Goal: Transaction & Acquisition: Obtain resource

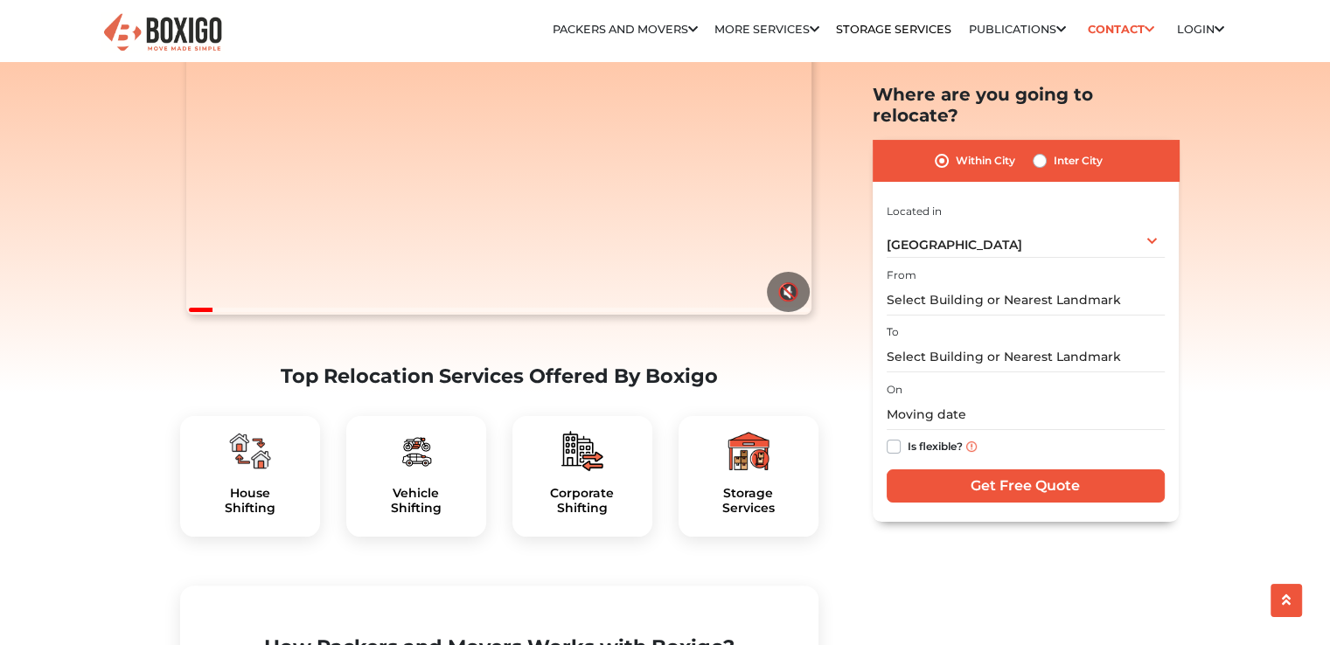
click at [231, 472] on img at bounding box center [250, 451] width 42 height 42
click at [929, 285] on input "text" at bounding box center [1026, 300] width 278 height 31
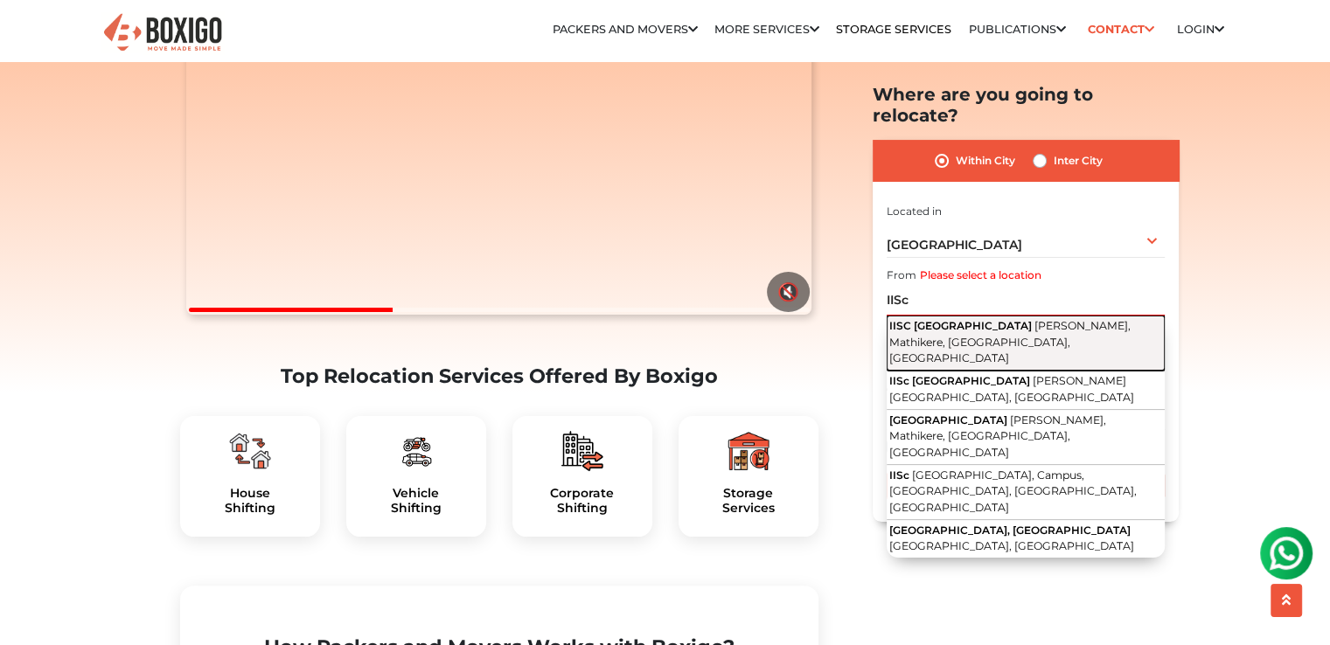
click at [948, 316] on button "IISC Bangalore Gulmohar Marg, Mathikere, Bengaluru, Karnataka" at bounding box center [1026, 343] width 278 height 55
type input "IISC [GEOGRAPHIC_DATA], [PERSON_NAME], Mathikere, [GEOGRAPHIC_DATA], [GEOGRAPHI…"
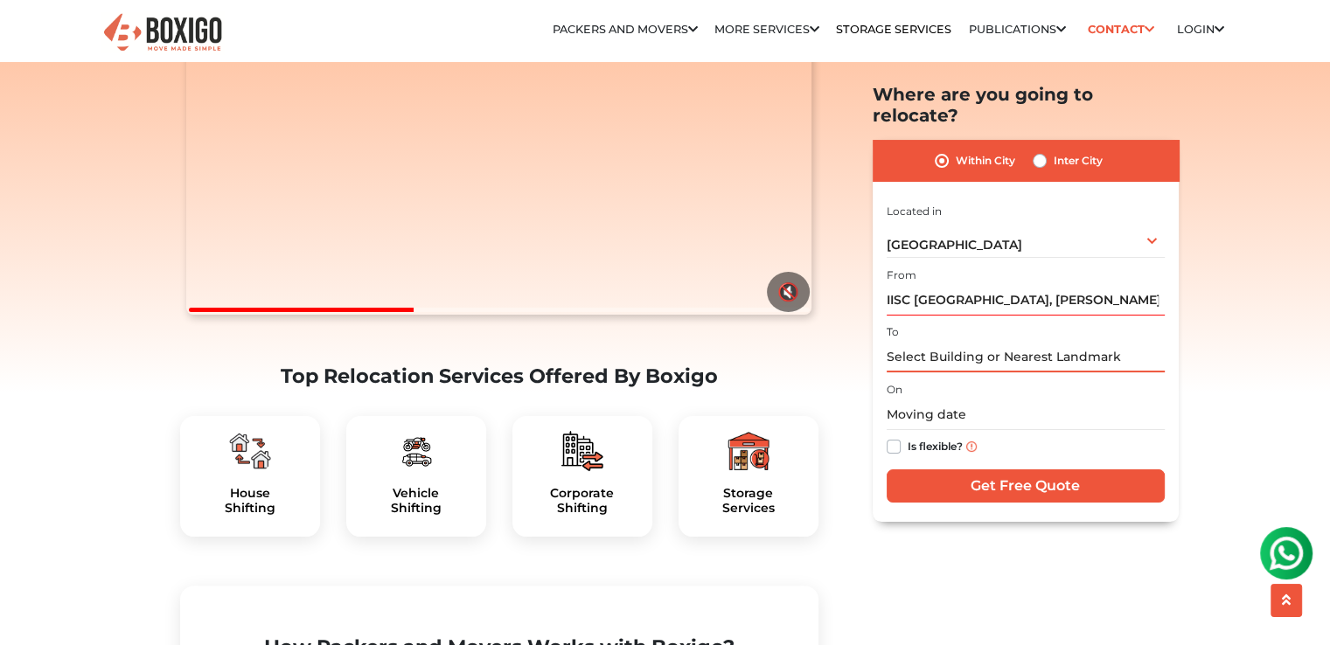
click at [963, 344] on input "text" at bounding box center [1026, 357] width 278 height 31
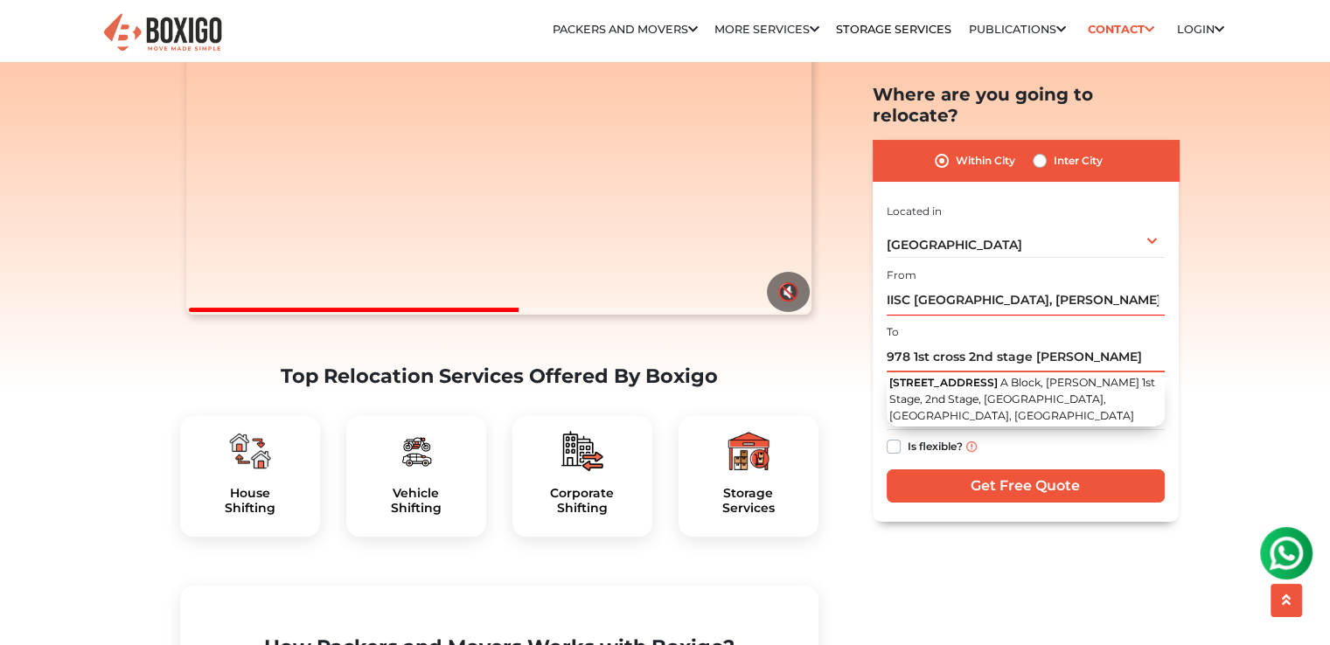
drag, startPoint x: 1034, startPoint y: 337, endPoint x: 1172, endPoint y: 347, distance: 138.5
click at [1172, 347] on div "Within City Inter City I am shifting my 1 BHK 2 BHK 3 BHK 3 + BHK FEW ITEMS 1 B…" at bounding box center [1026, 331] width 306 height 382
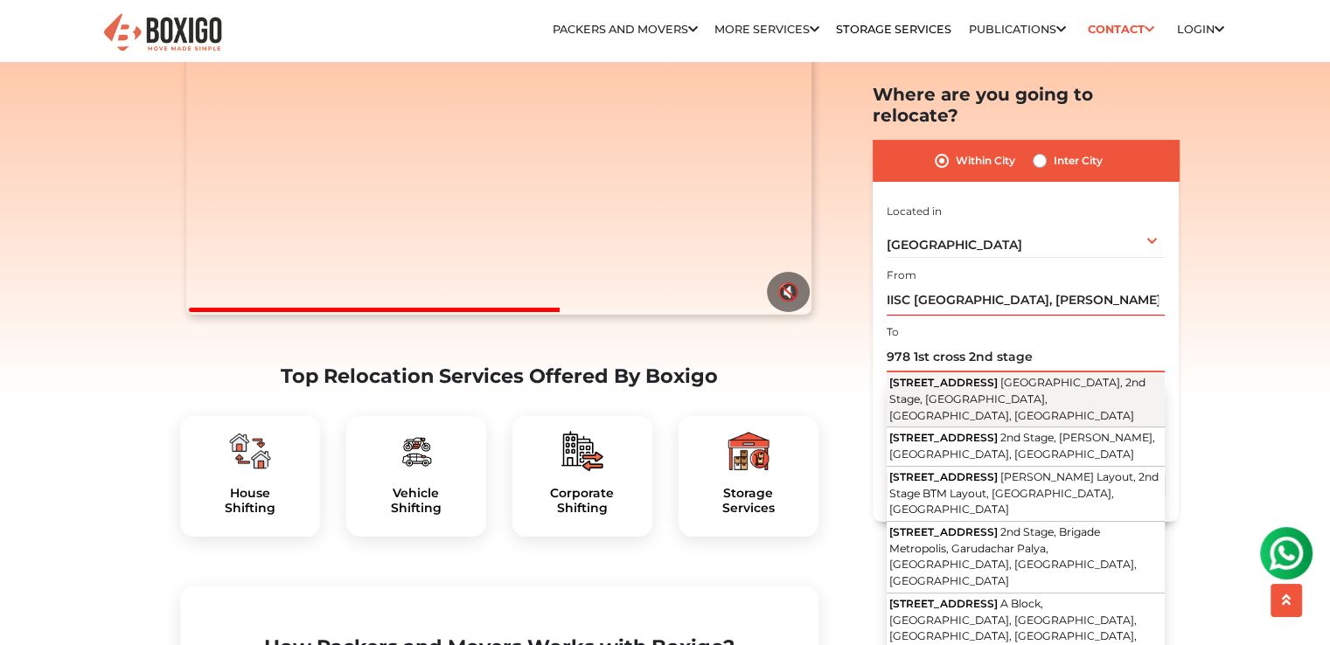
drag, startPoint x: 967, startPoint y: 331, endPoint x: 994, endPoint y: 360, distance: 39.6
click at [969, 342] on input "978 1st cross 2nd stage" at bounding box center [1026, 357] width 278 height 31
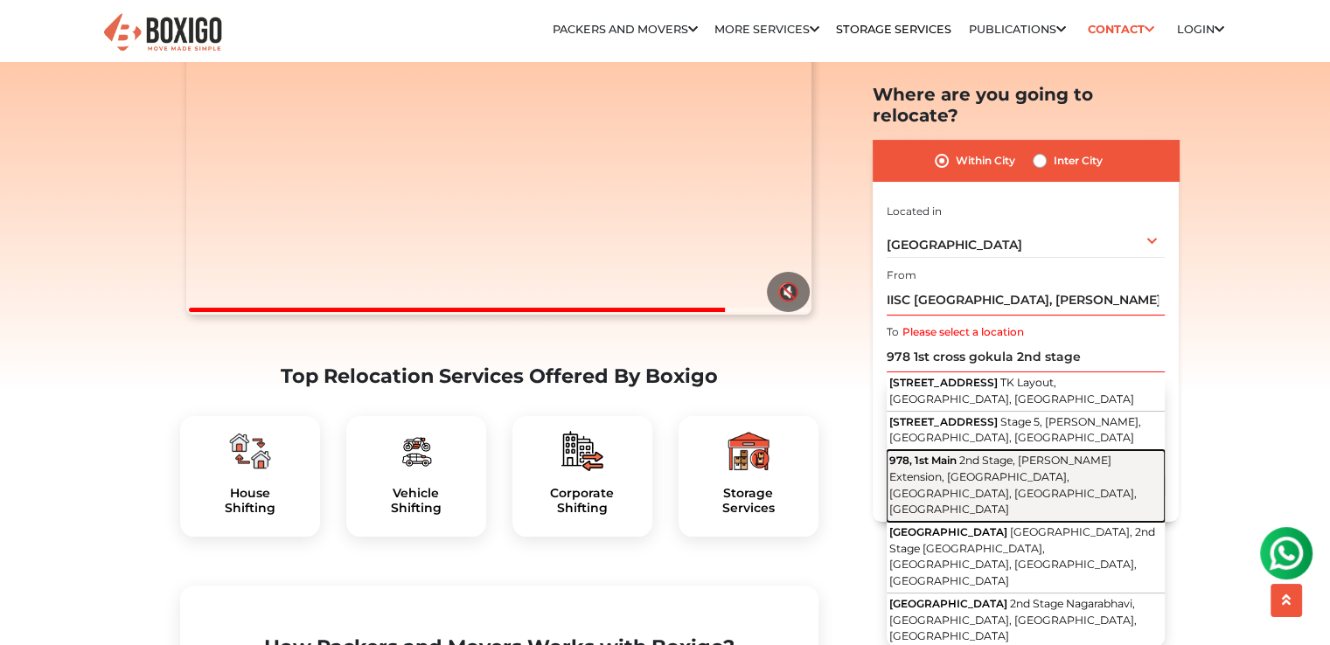
click at [977, 454] on span "2nd Stage, [PERSON_NAME] Extension, [GEOGRAPHIC_DATA], [GEOGRAPHIC_DATA], [GEOG…" at bounding box center [1012, 485] width 247 height 62
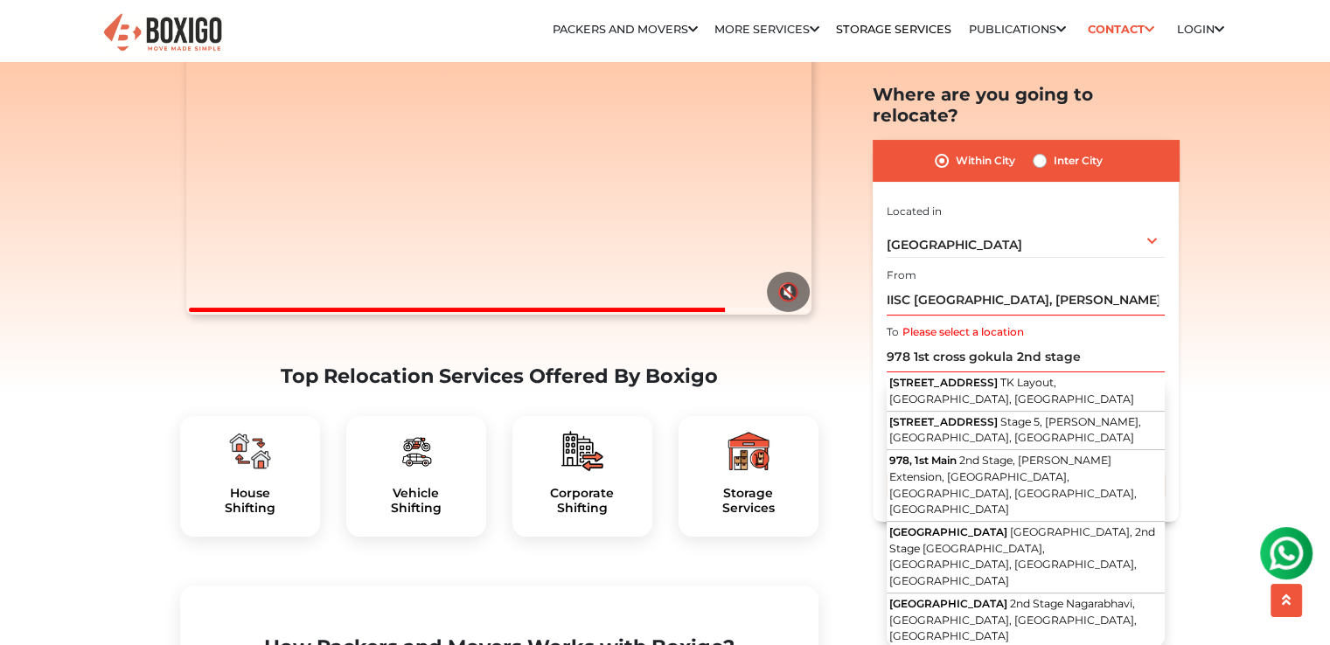
type input "978, 1st Main, 2nd Stage, Gokul Extension, Subedarpalya, Yeswanthpur, Bengaluru…"
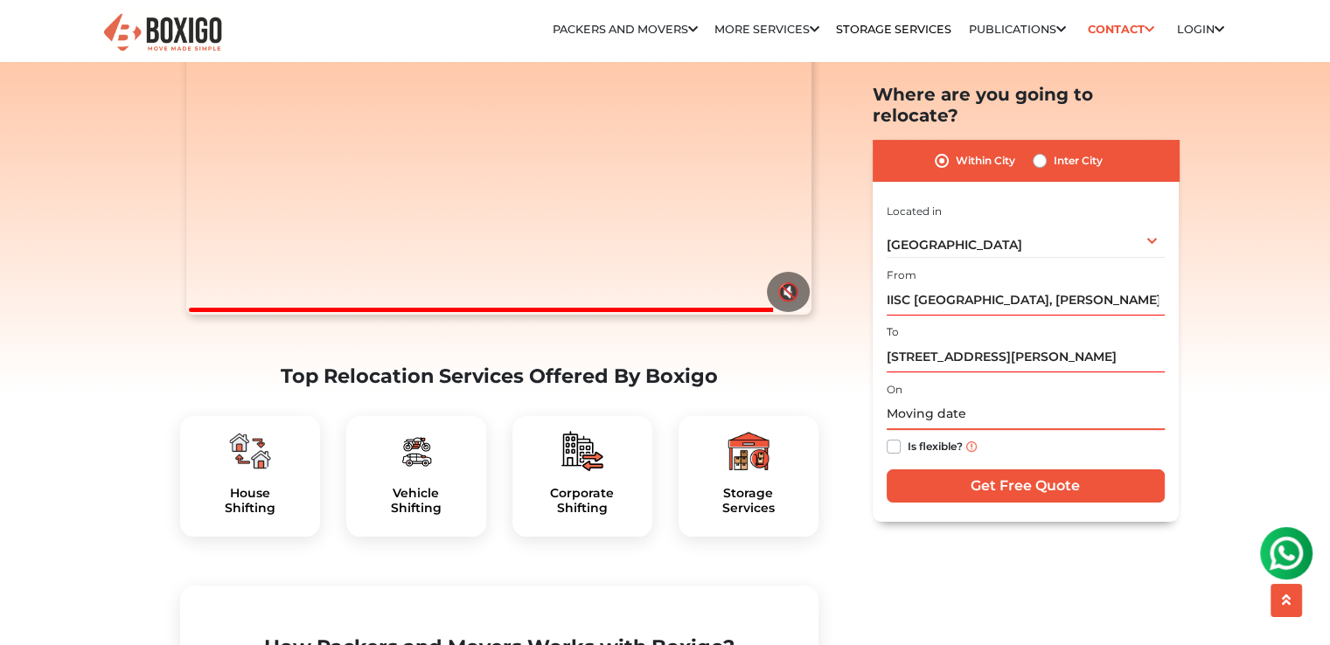
click at [948, 400] on input "text" at bounding box center [1026, 415] width 278 height 31
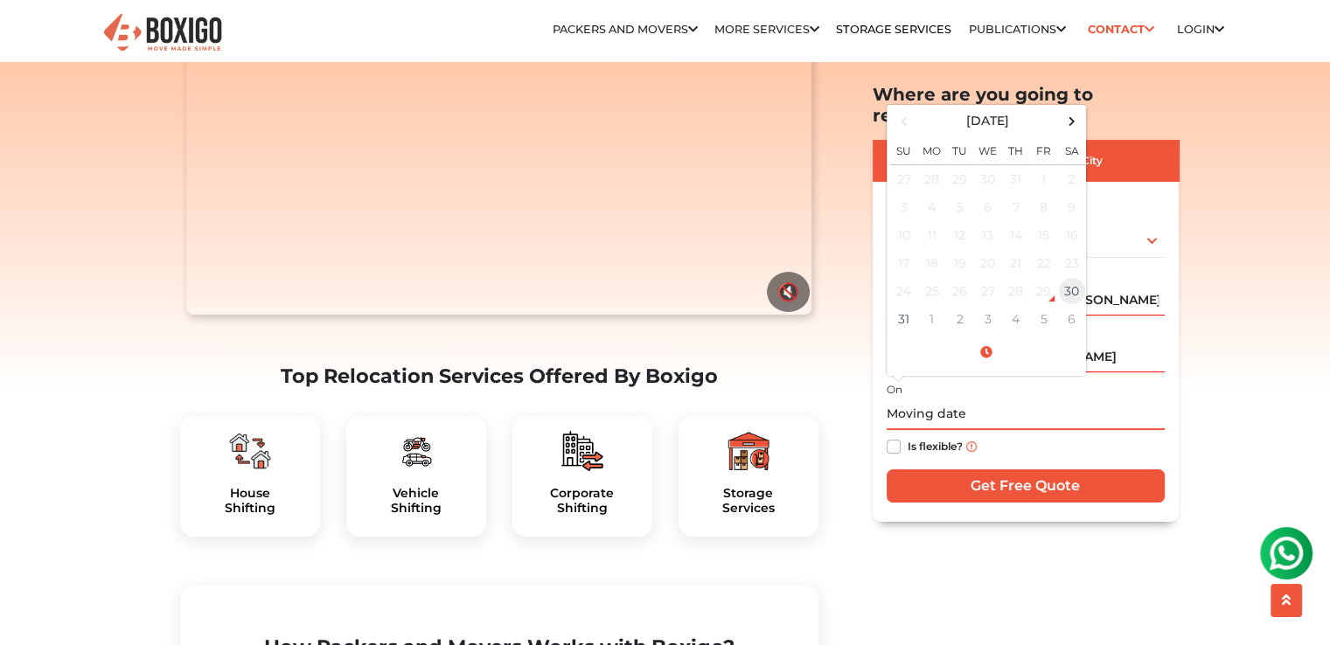
click at [1075, 277] on td "30" at bounding box center [1072, 291] width 28 height 28
type input "08/30/2025 6:07 PM"
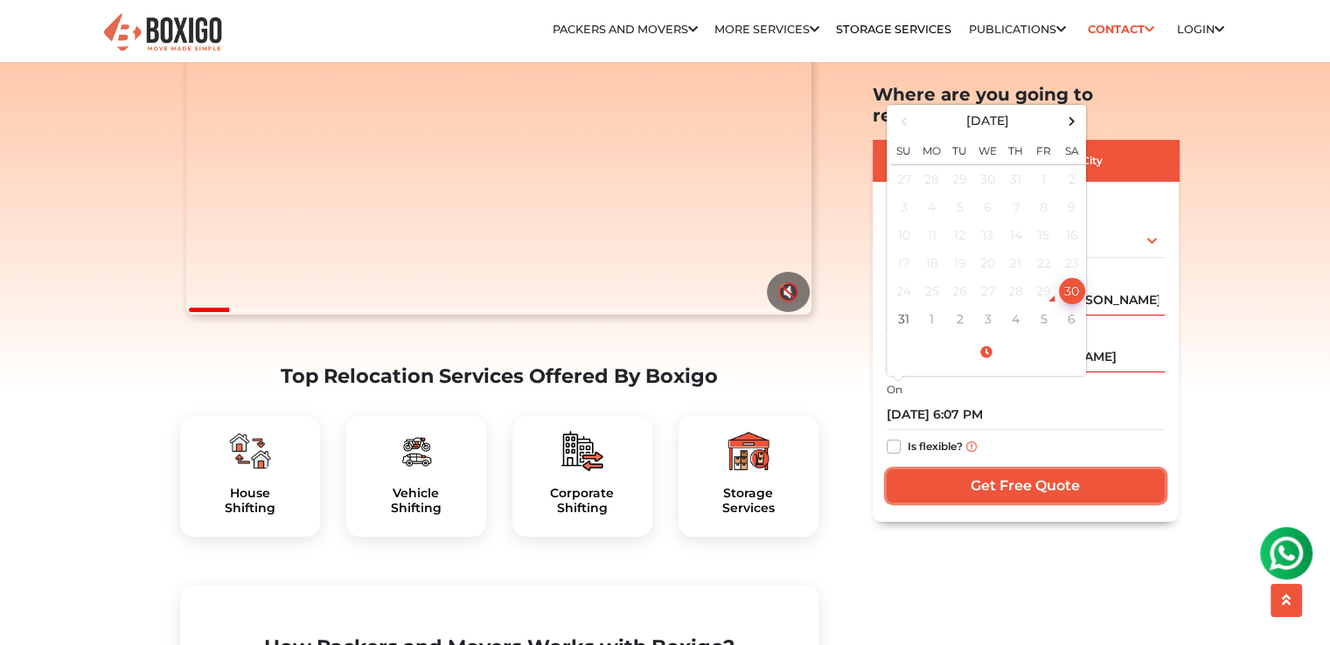
click at [1016, 470] on input "Get Free Quote" at bounding box center [1026, 486] width 278 height 33
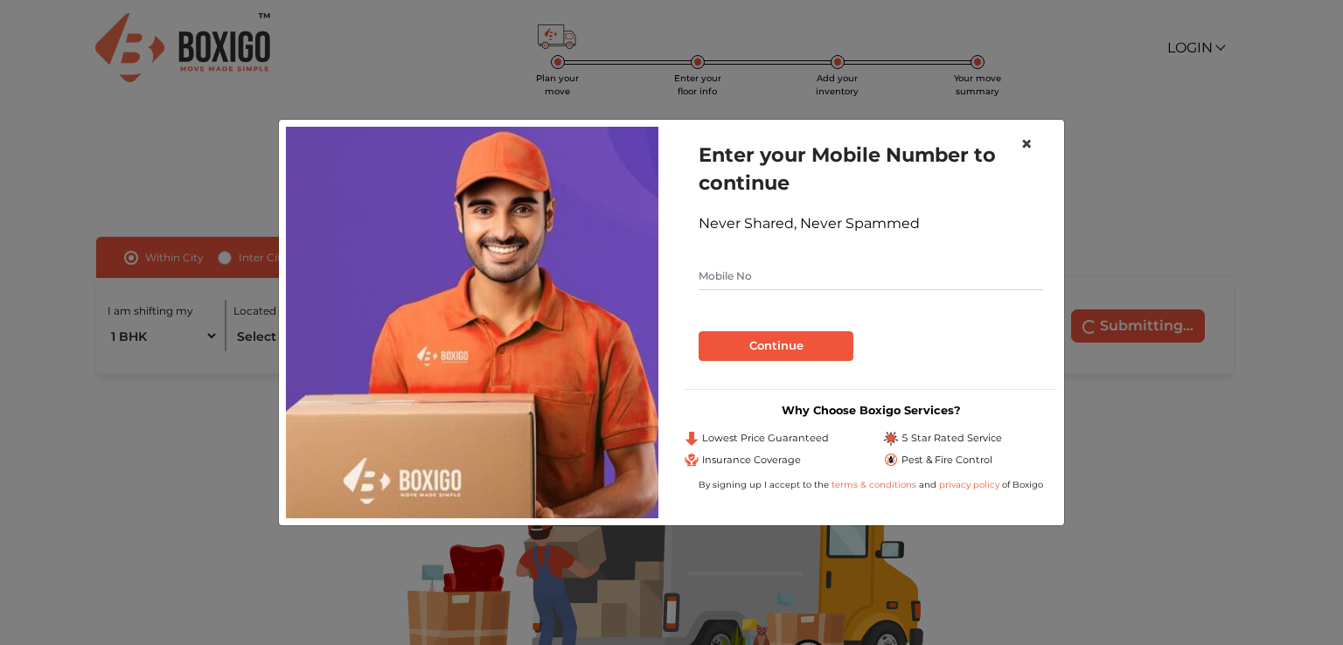
click at [1033, 137] on button "×" at bounding box center [1026, 144] width 40 height 49
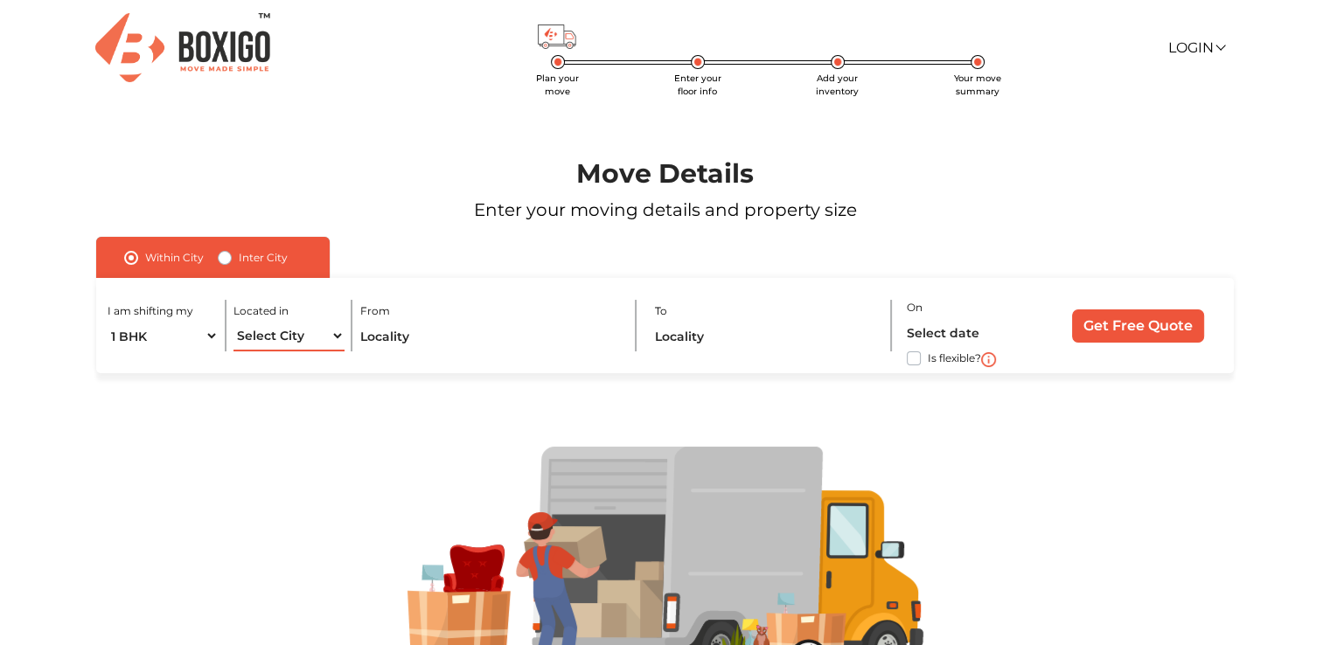
click at [287, 340] on select "Select City [GEOGRAPHIC_DATA] [GEOGRAPHIC_DATA] [GEOGRAPHIC_DATA] [GEOGRAPHIC_D…" at bounding box center [288, 336] width 110 height 31
select select "[GEOGRAPHIC_DATA]"
click at [233, 322] on select "Select City [GEOGRAPHIC_DATA] [GEOGRAPHIC_DATA] [GEOGRAPHIC_DATA] [GEOGRAPHIC_D…" at bounding box center [288, 336] width 110 height 31
click at [708, 331] on input "text" at bounding box center [765, 336] width 223 height 31
click at [425, 340] on input "text" at bounding box center [490, 336] width 261 height 31
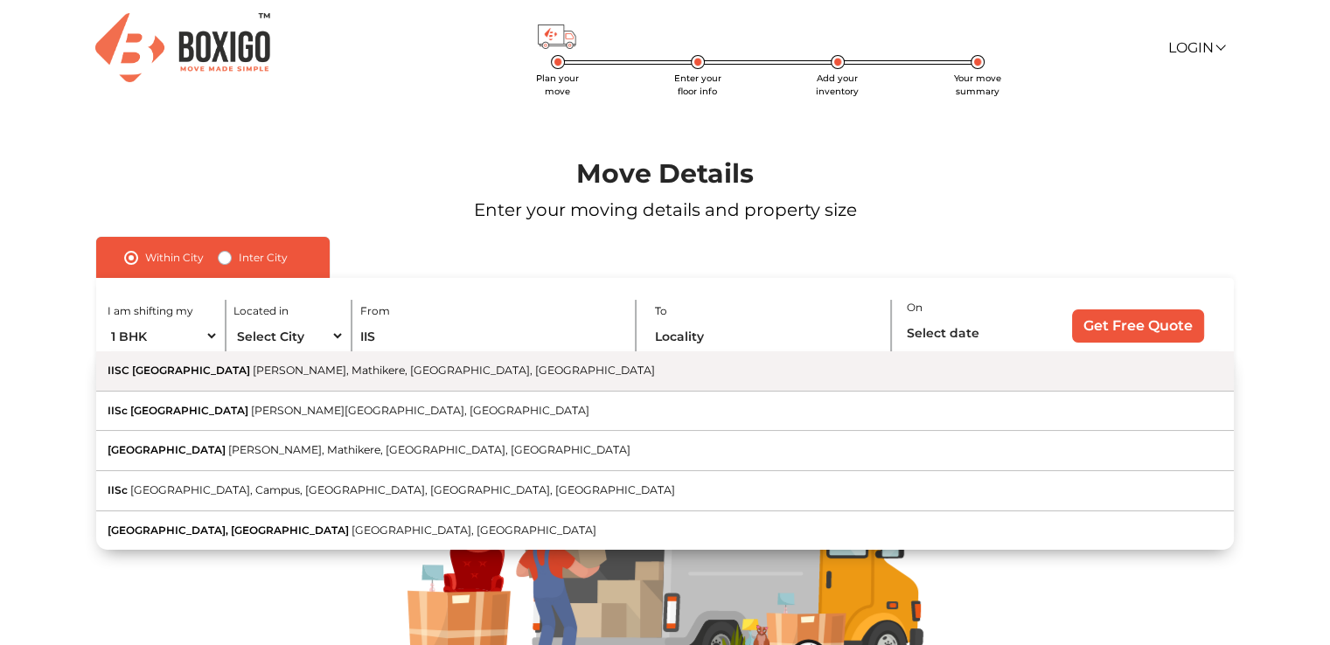
click at [351, 354] on button "IISC [GEOGRAPHIC_DATA] [PERSON_NAME], Mathikere, [GEOGRAPHIC_DATA], [GEOGRAPHIC…" at bounding box center [665, 371] width 1138 height 40
type input "IISC [GEOGRAPHIC_DATA], [PERSON_NAME], Mathikere, [GEOGRAPHIC_DATA], [GEOGRAPHI…"
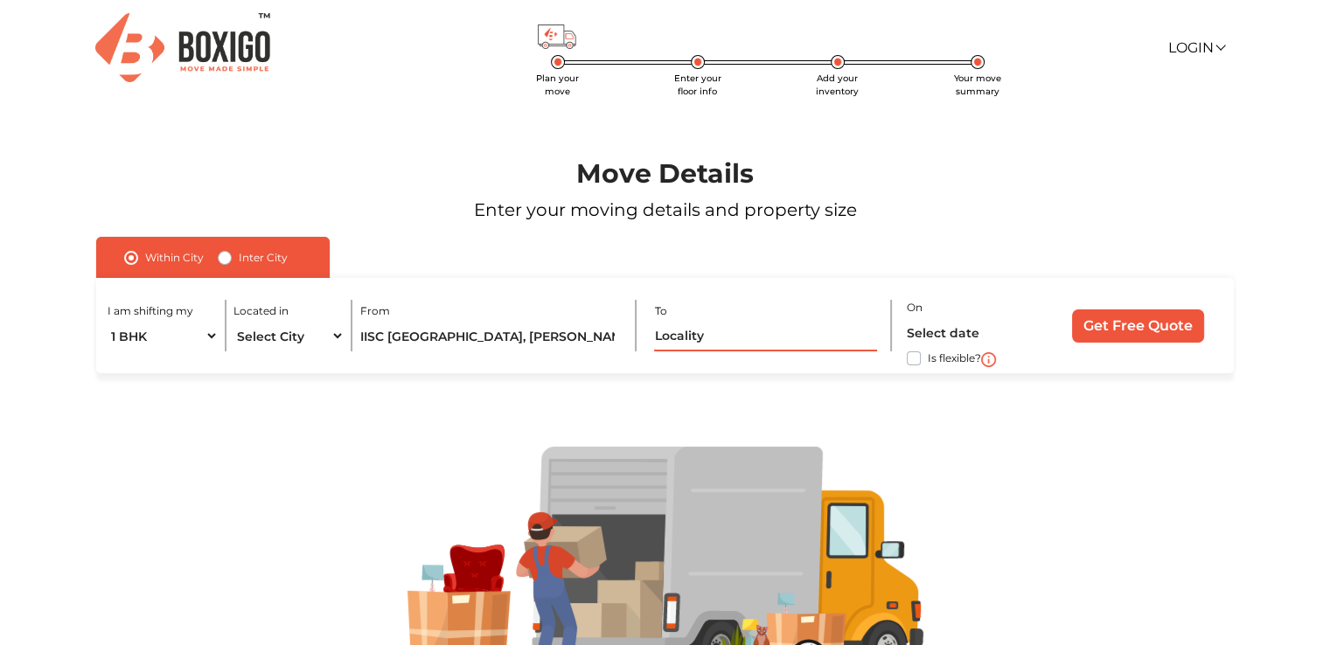
click at [696, 333] on input "text" at bounding box center [765, 336] width 223 height 31
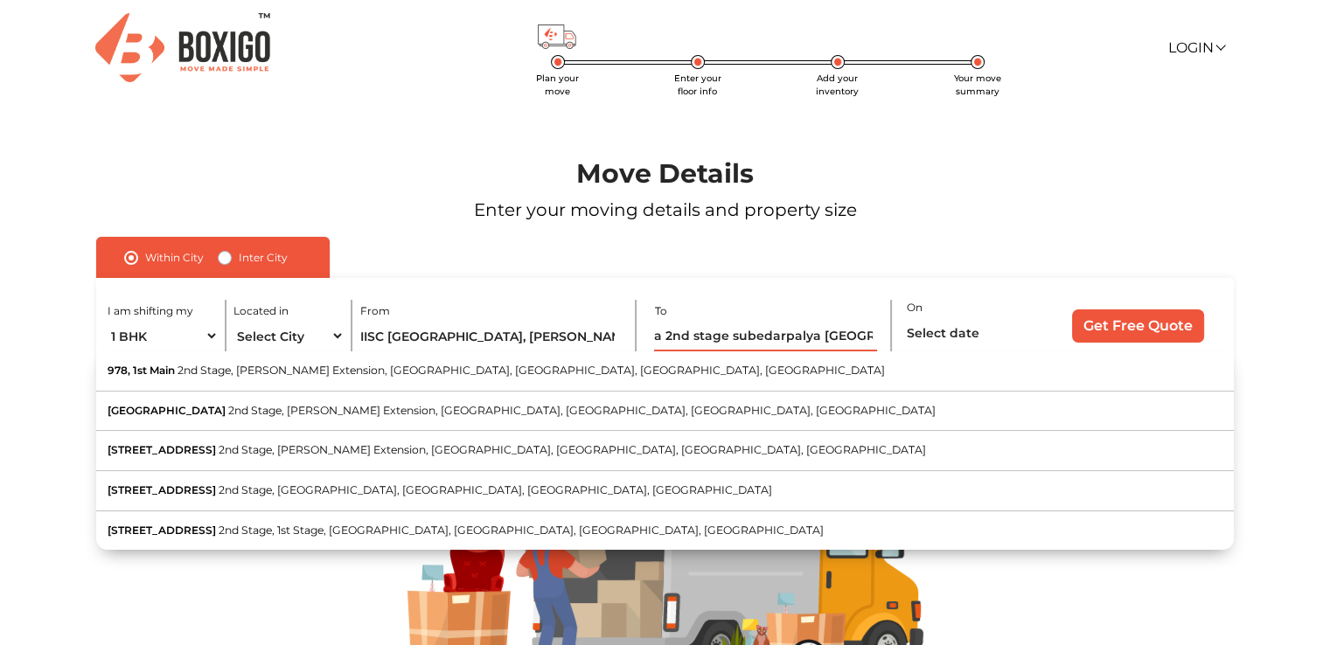
scroll to position [0, 130]
type input "978, 1st cross gokula 2nd stage subedarpalya [GEOGRAPHIC_DATA]"
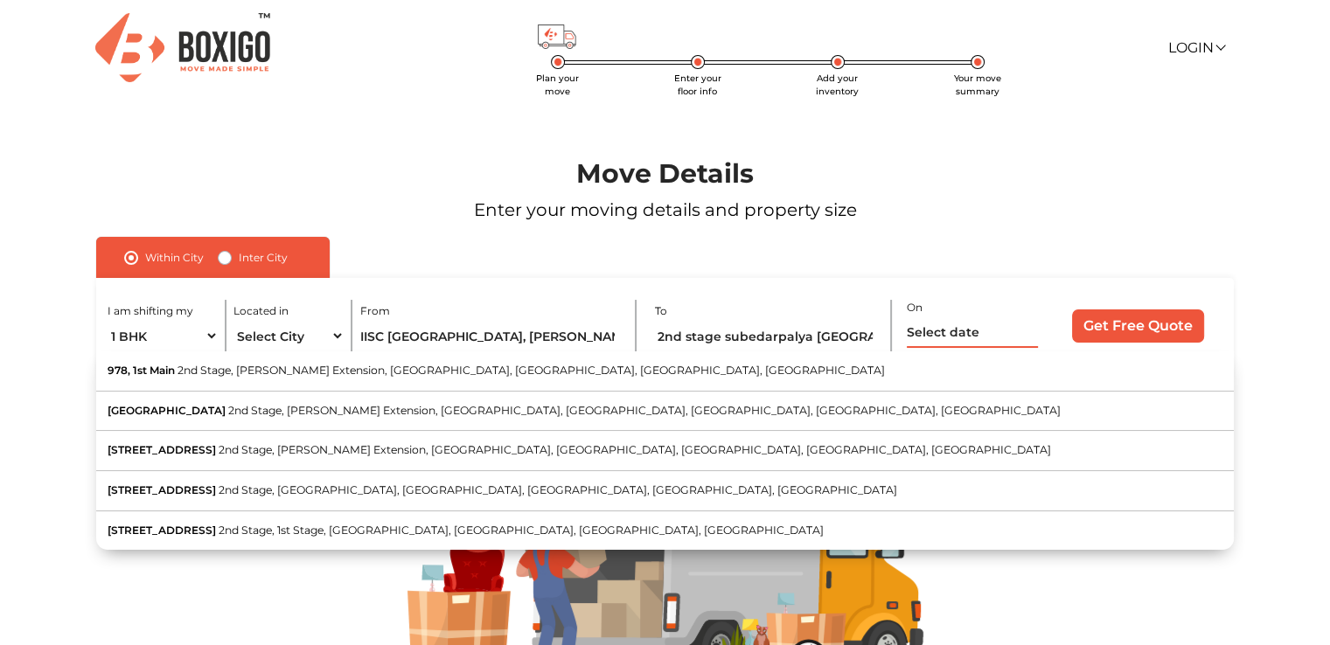
click at [948, 330] on input "text" at bounding box center [972, 332] width 131 height 31
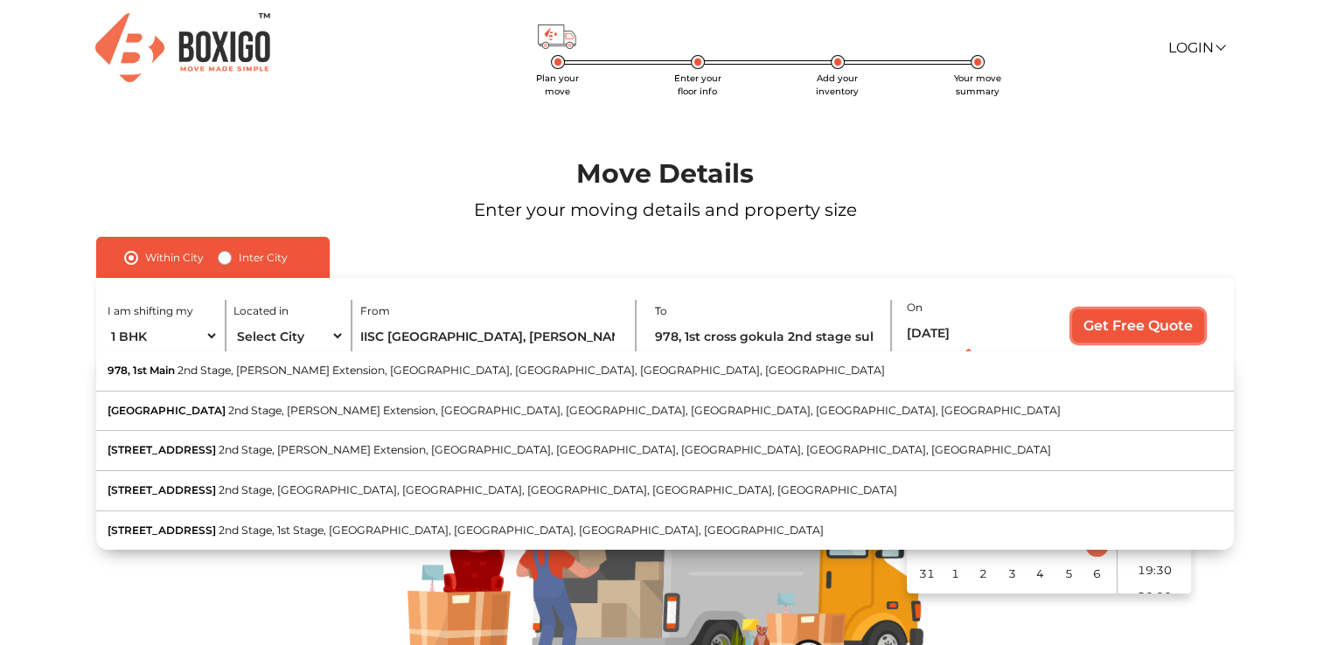
type input "[DATE] 12:00 AM"
click at [1163, 333] on input "Get Free Quote" at bounding box center [1138, 326] width 132 height 33
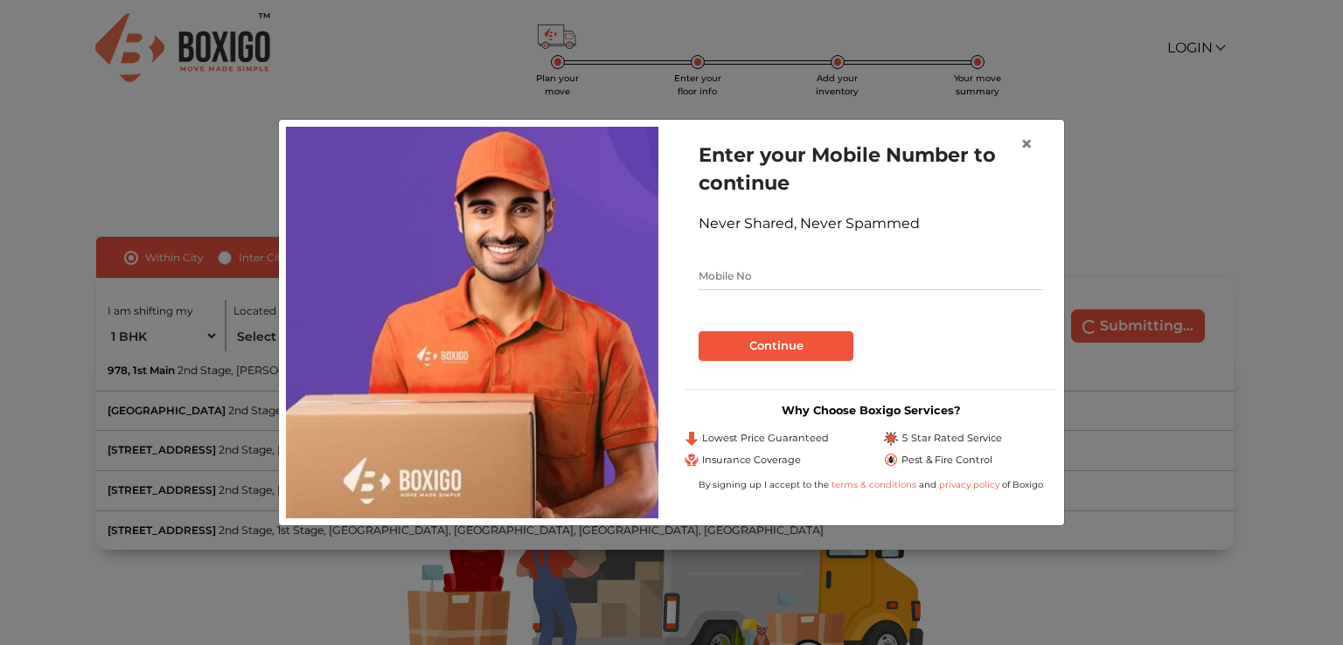
click at [762, 273] on input "text" at bounding box center [871, 276] width 344 height 28
type input "9763513927"
click at [776, 337] on button "Continue" at bounding box center [776, 346] width 155 height 30
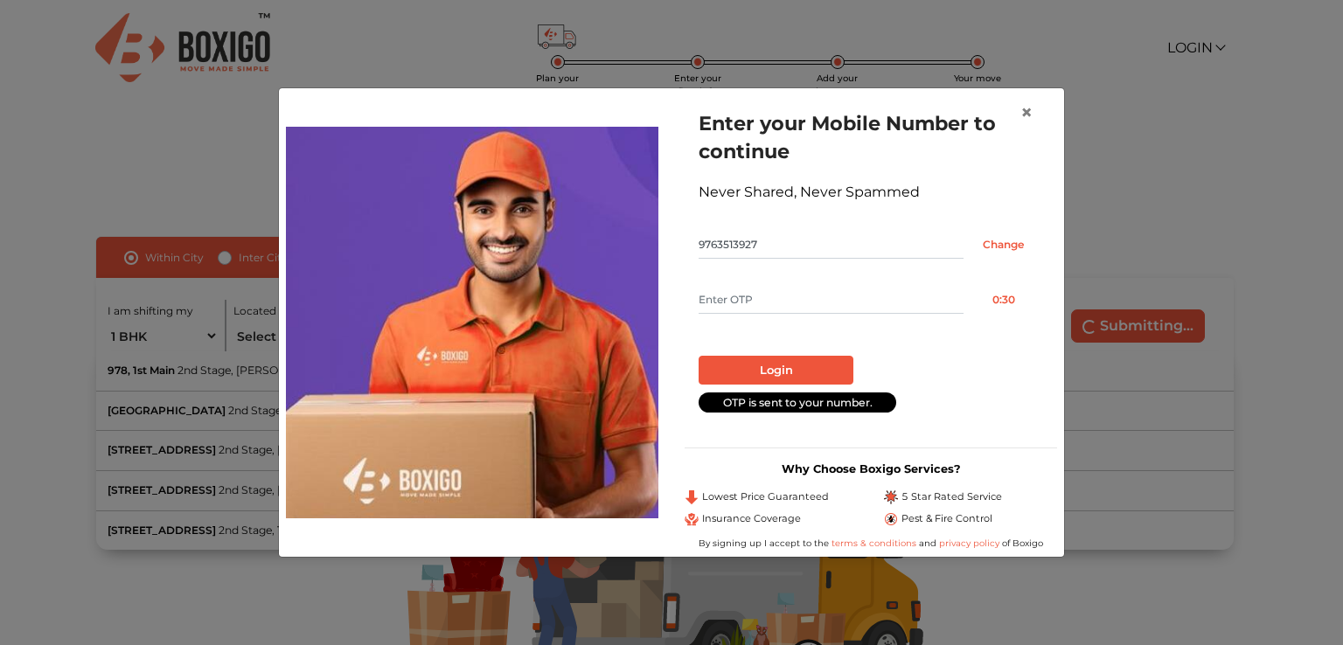
click at [770, 296] on input "text" at bounding box center [831, 300] width 265 height 28
type input "8480"
click at [750, 372] on button "Login" at bounding box center [776, 371] width 155 height 30
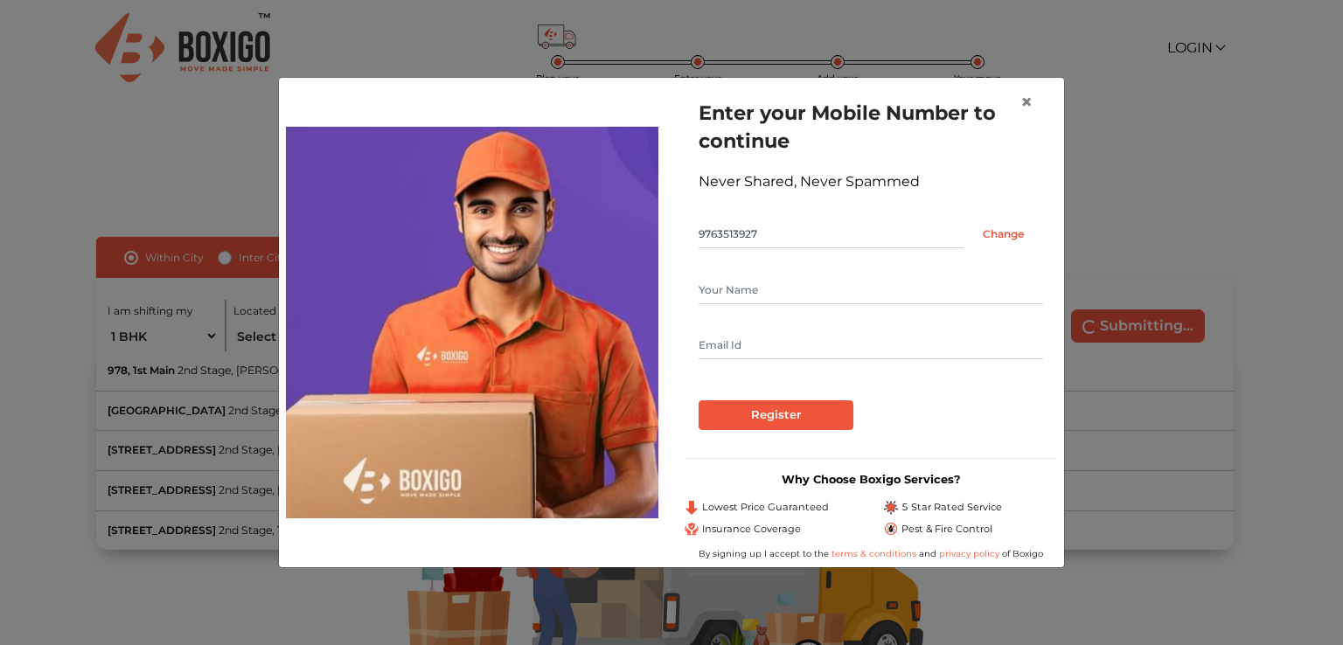
click at [863, 289] on input "text" at bounding box center [871, 290] width 344 height 28
type input "p"
type input "[PERSON_NAME]"
click at [786, 351] on input "text" at bounding box center [871, 345] width 344 height 28
type input "[EMAIL_ADDRESS][DOMAIN_NAME]"
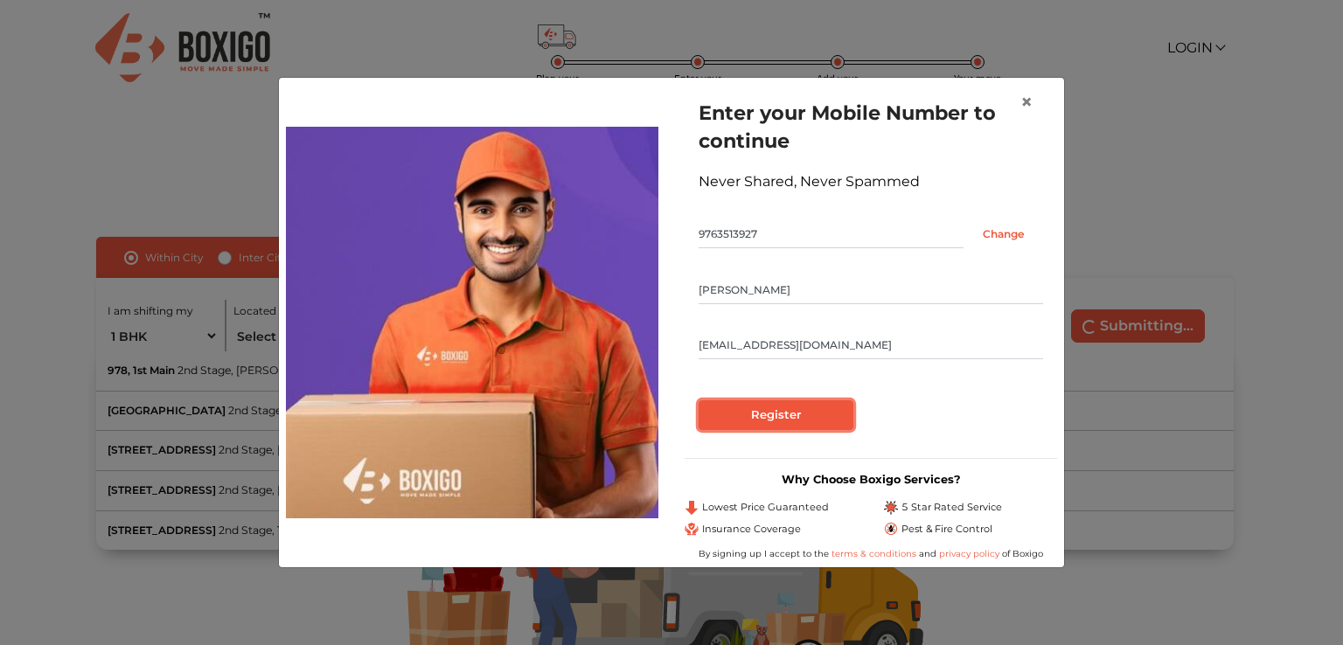
click at [802, 410] on input "Register" at bounding box center [776, 415] width 155 height 30
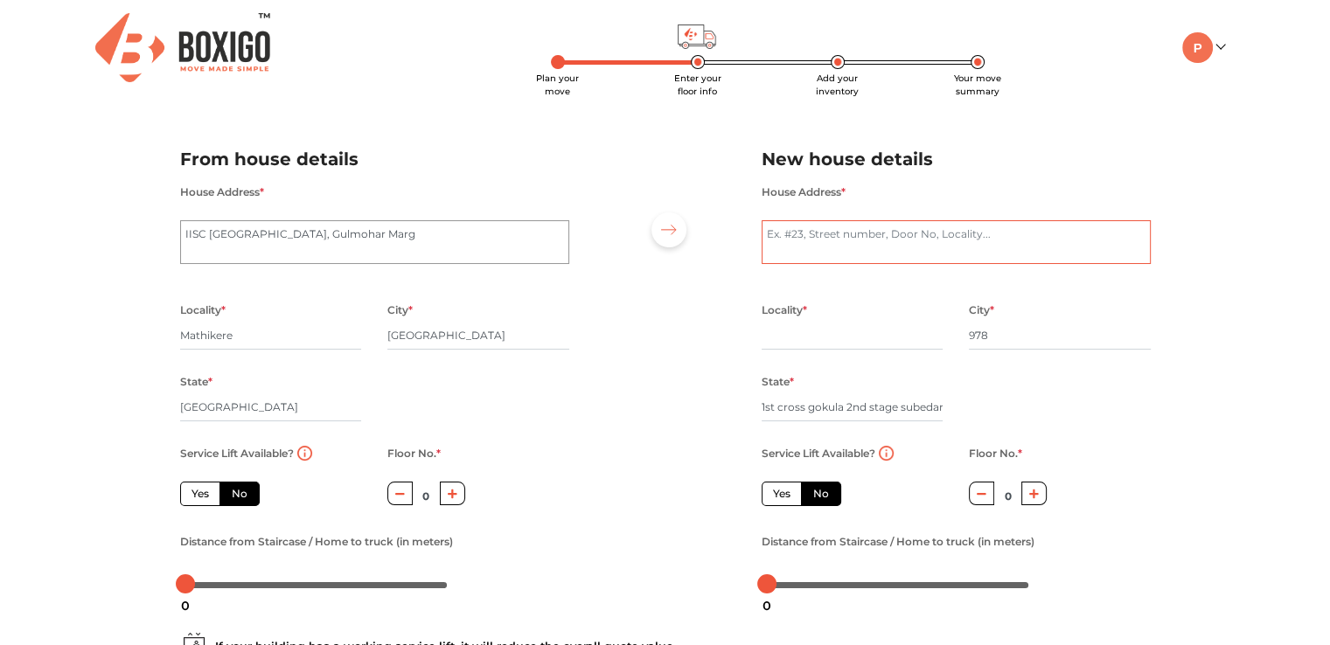
click at [887, 239] on textarea "House Address *" at bounding box center [956, 242] width 389 height 44
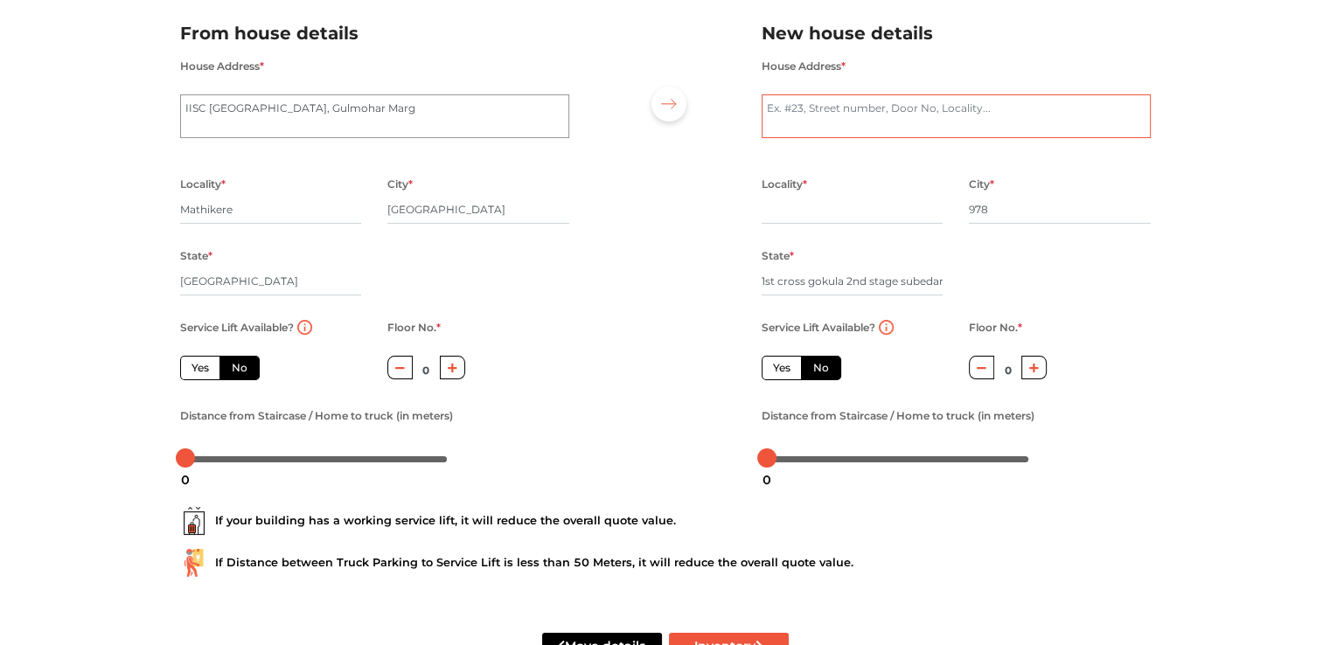
scroll to position [175, 0]
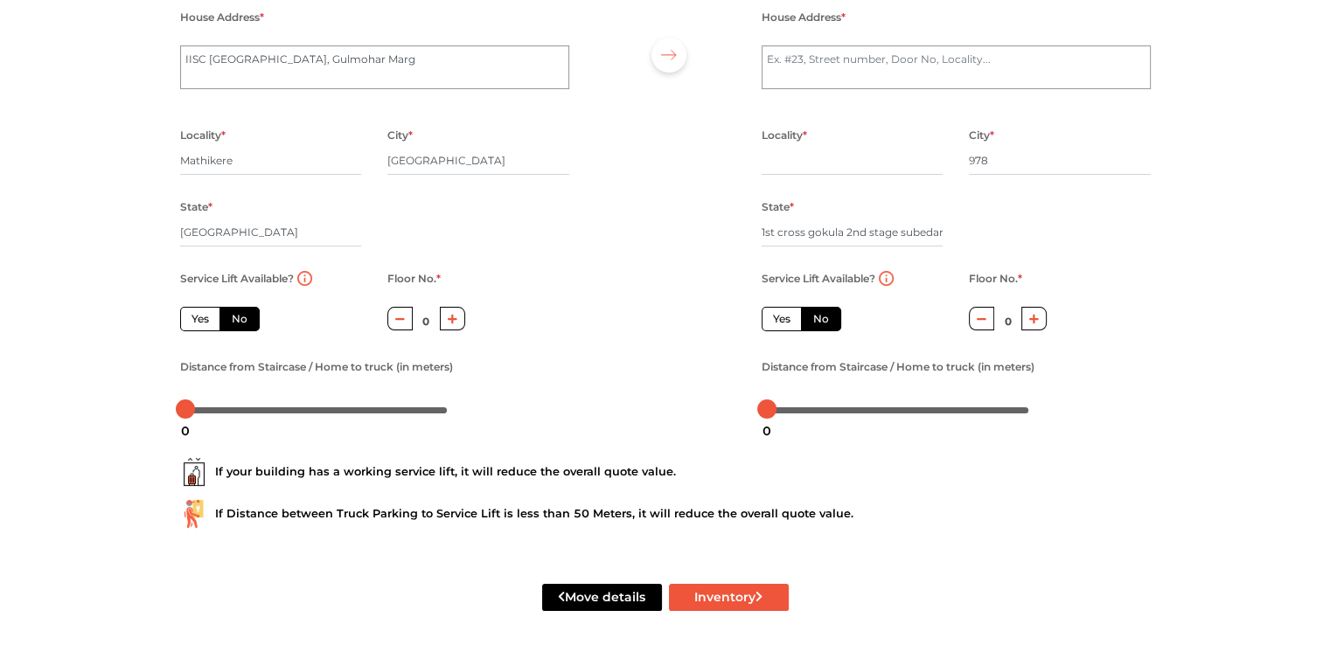
click at [457, 323] on button "button" at bounding box center [452, 319] width 25 height 24
type input "2"
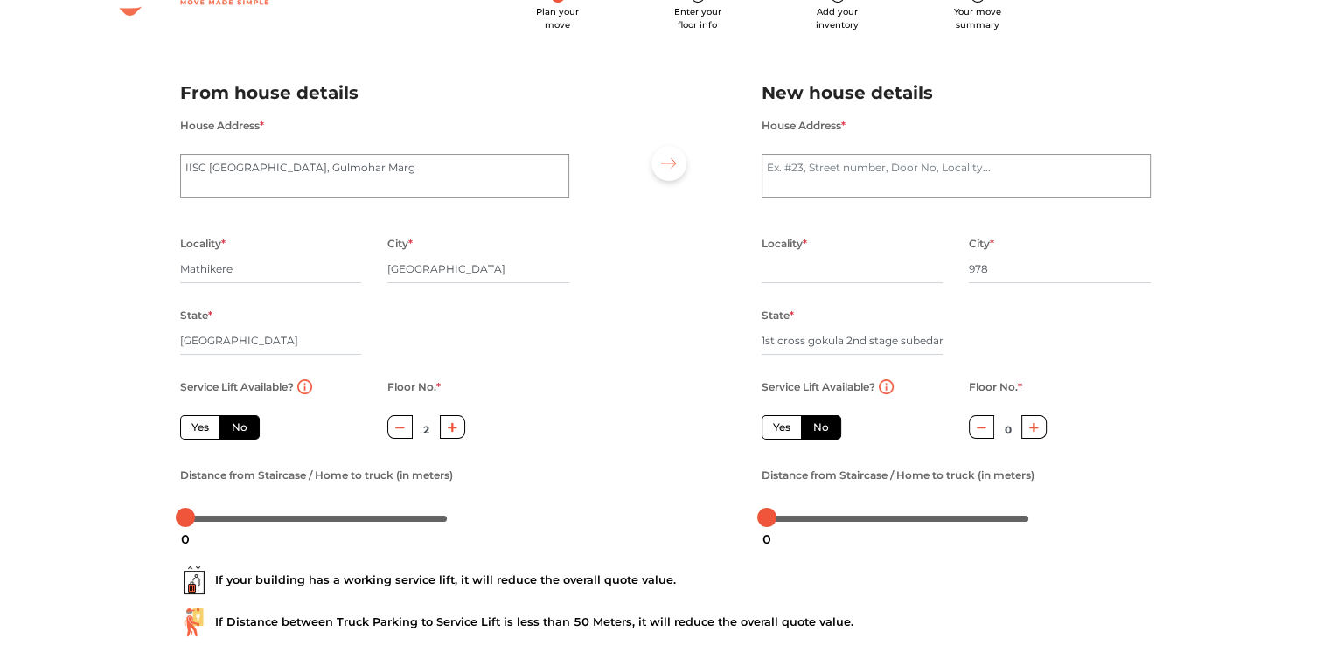
scroll to position [0, 0]
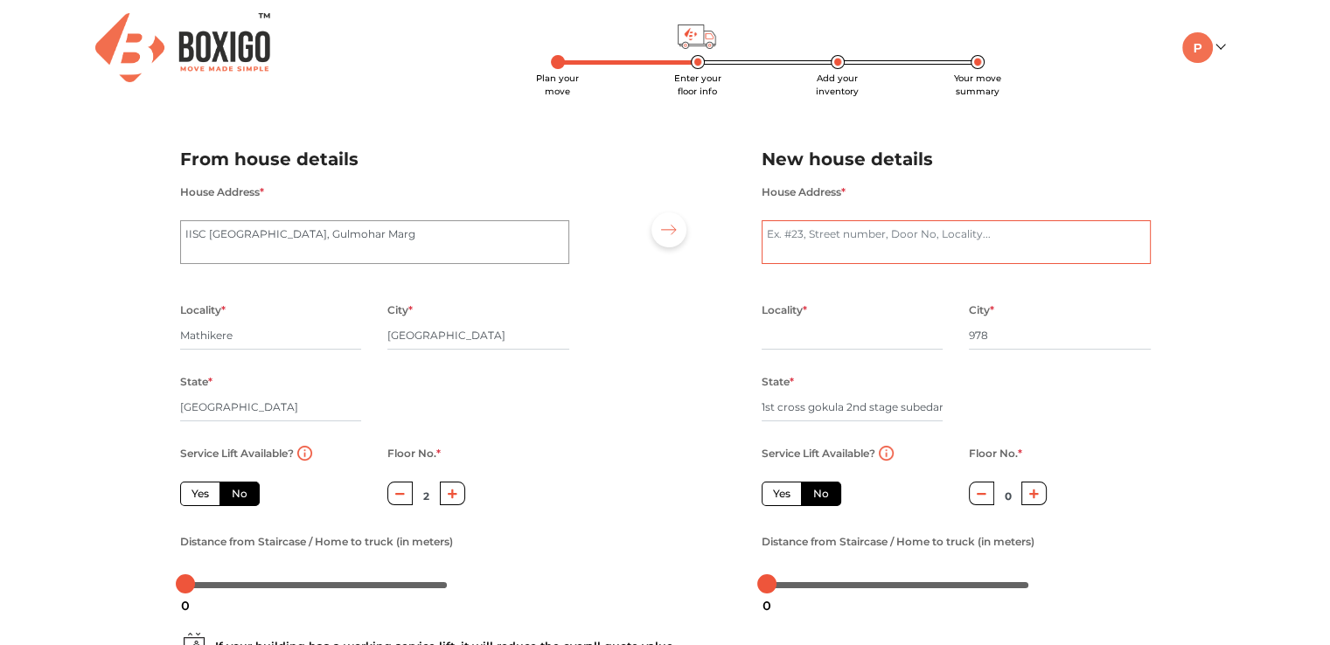
click at [822, 235] on textarea "House Address *" at bounding box center [956, 242] width 389 height 44
type textarea "978, 1st cross, golkula second stage, diwanarapalya [GEOGRAPHIC_DATA]"
click at [782, 333] on input "text" at bounding box center [853, 336] width 182 height 28
type input "yashwanthapur"
click at [1004, 333] on input "978" at bounding box center [1060, 336] width 182 height 28
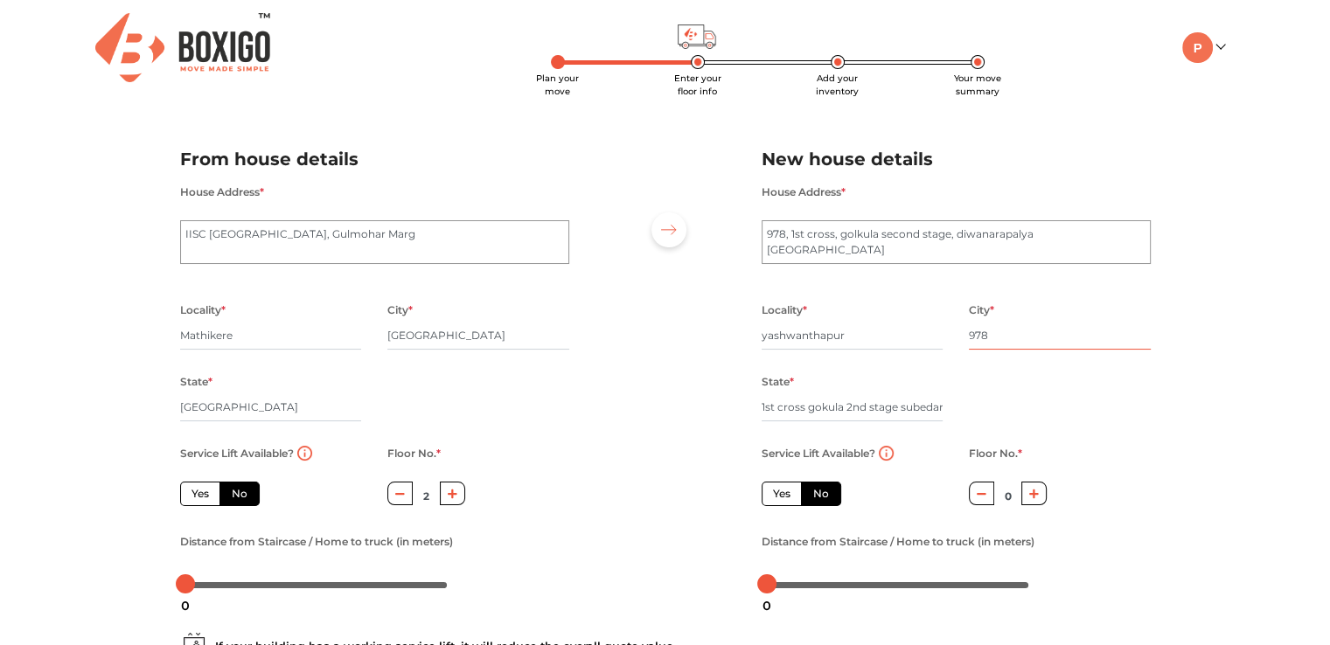
drag, startPoint x: 1004, startPoint y: 333, endPoint x: 930, endPoint y: 319, distance: 74.8
click at [930, 319] on div "Locality * [GEOGRAPHIC_DATA] * 978 State * 1st cross [GEOGRAPHIC_DATA] 2nd stag…" at bounding box center [955, 370] width 415 height 143
type input "[GEOGRAPHIC_DATA]"
click at [852, 407] on input "1st cross gokula 2nd stage subedarpalya [GEOGRAPHIC_DATA]" at bounding box center [853, 407] width 182 height 28
click at [1046, 499] on div "Floor No. * 0" at bounding box center [1008, 486] width 104 height 88
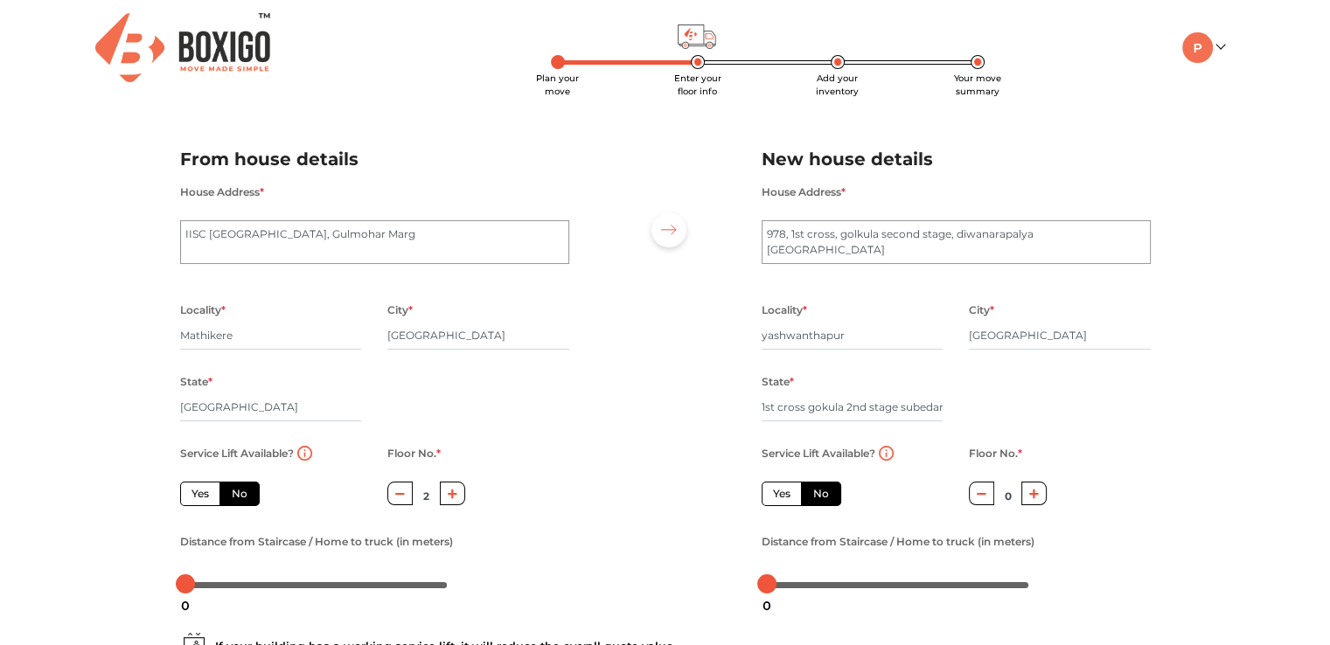
click at [1040, 494] on button "button" at bounding box center [1033, 494] width 25 height 24
type input "1"
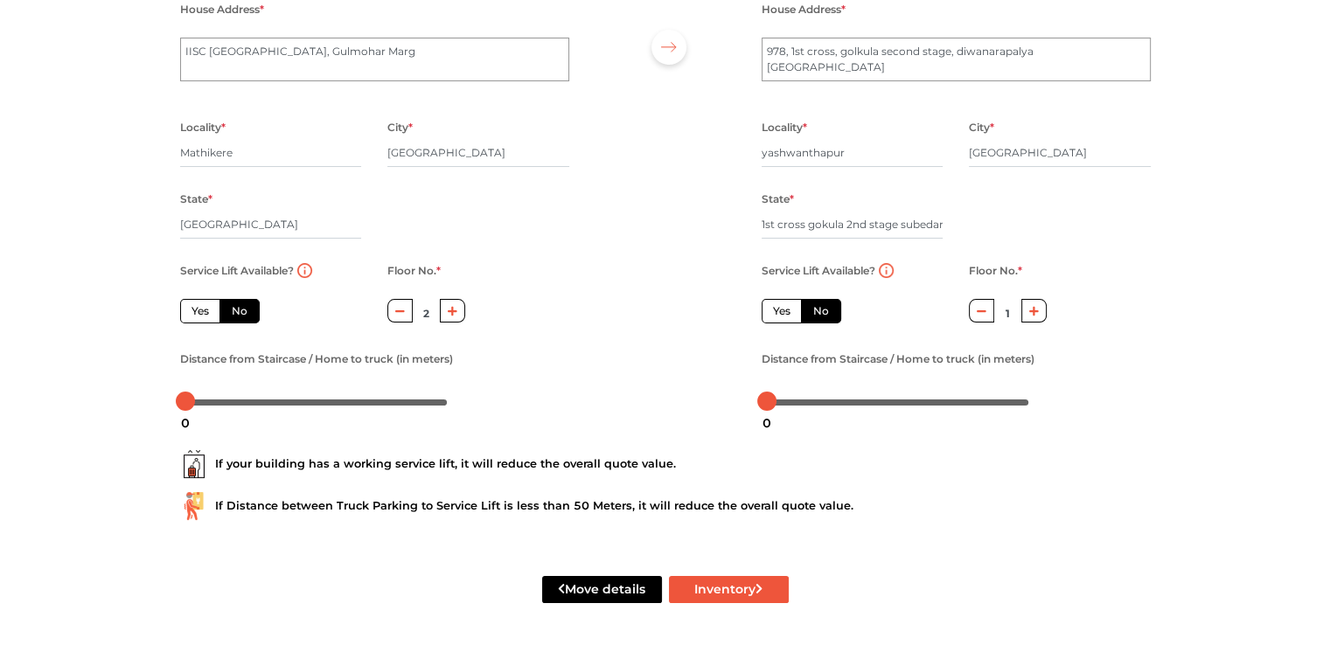
scroll to position [185, 0]
click at [711, 587] on button "Inventory" at bounding box center [729, 589] width 120 height 27
radio input "true"
click at [790, 219] on input "1st cross gokula 2nd stage subedarpalya [GEOGRAPHIC_DATA]" at bounding box center [853, 225] width 182 height 28
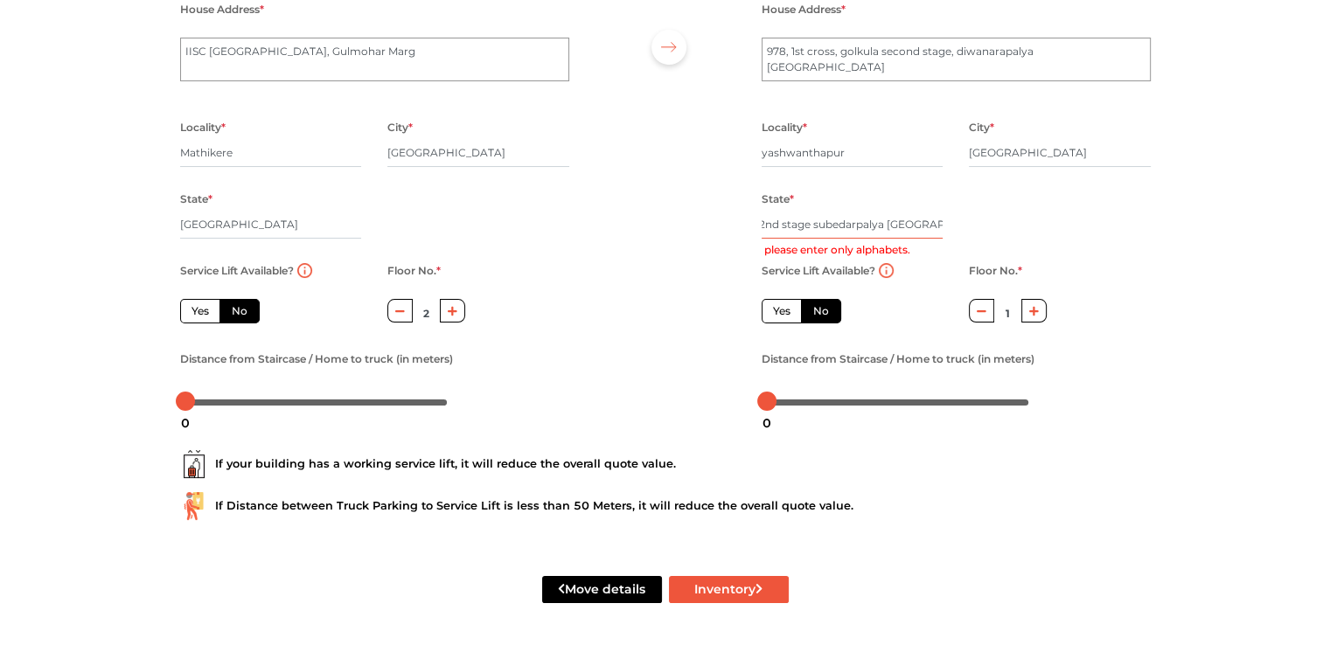
drag, startPoint x: 817, startPoint y: 221, endPoint x: 955, endPoint y: 232, distance: 138.5
click at [955, 232] on div "State * 1st cross gokula 2nd stage subedarpalya bangalore please enter only alp…" at bounding box center [852, 224] width 208 height 72
click at [888, 222] on input "1st cross gokula 2nd stage subedarpalya [GEOGRAPHIC_DATA]" at bounding box center [853, 225] width 182 height 28
click at [786, 224] on input "1st cross gokula 2nd stage subedarpalya [GEOGRAPHIC_DATA]" at bounding box center [853, 225] width 182 height 28
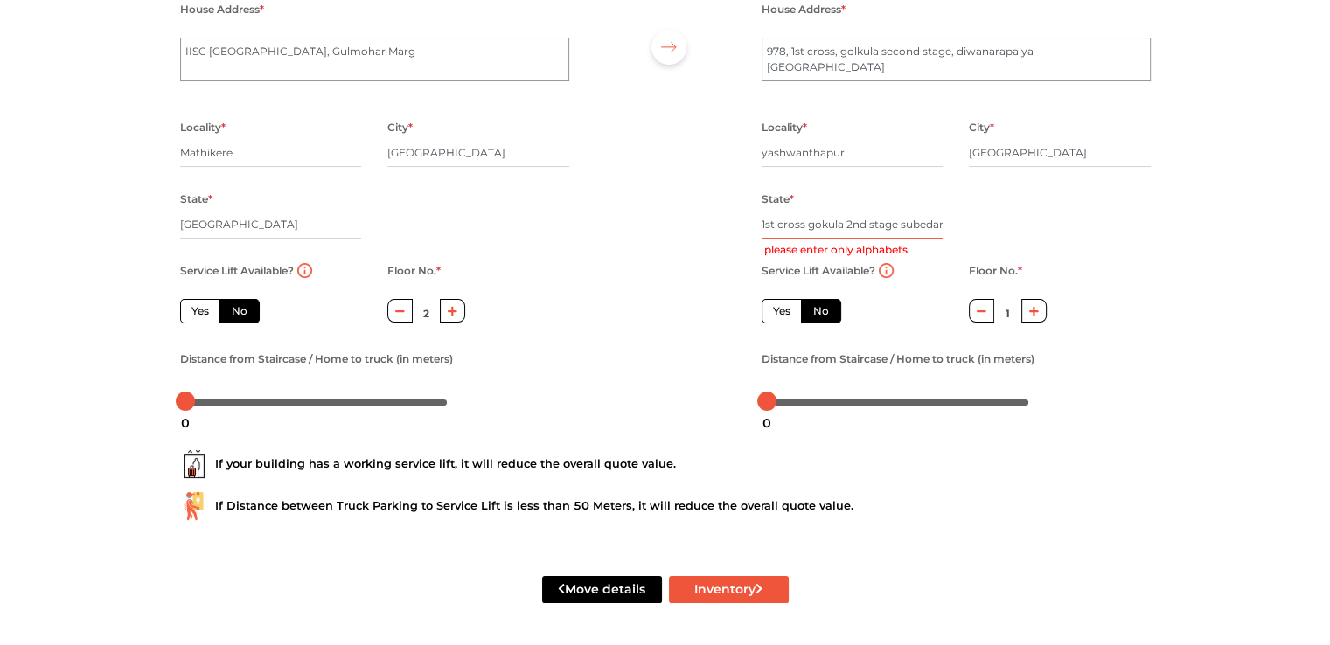
drag, startPoint x: 768, startPoint y: 220, endPoint x: 562, endPoint y: 214, distance: 205.6
click at [562, 214] on div "From house details House Address * [GEOGRAPHIC_DATA] Locality * Mathikere City …" at bounding box center [665, 182] width 997 height 482
click at [767, 225] on input "1st cross gokula 2nd stage subedarpalya [GEOGRAPHIC_DATA]" at bounding box center [853, 225] width 182 height 28
drag, startPoint x: 779, startPoint y: 223, endPoint x: 741, endPoint y: 219, distance: 37.8
click at [741, 219] on div "From house details House Address * [GEOGRAPHIC_DATA] Locality * Mathikere City …" at bounding box center [665, 182] width 997 height 482
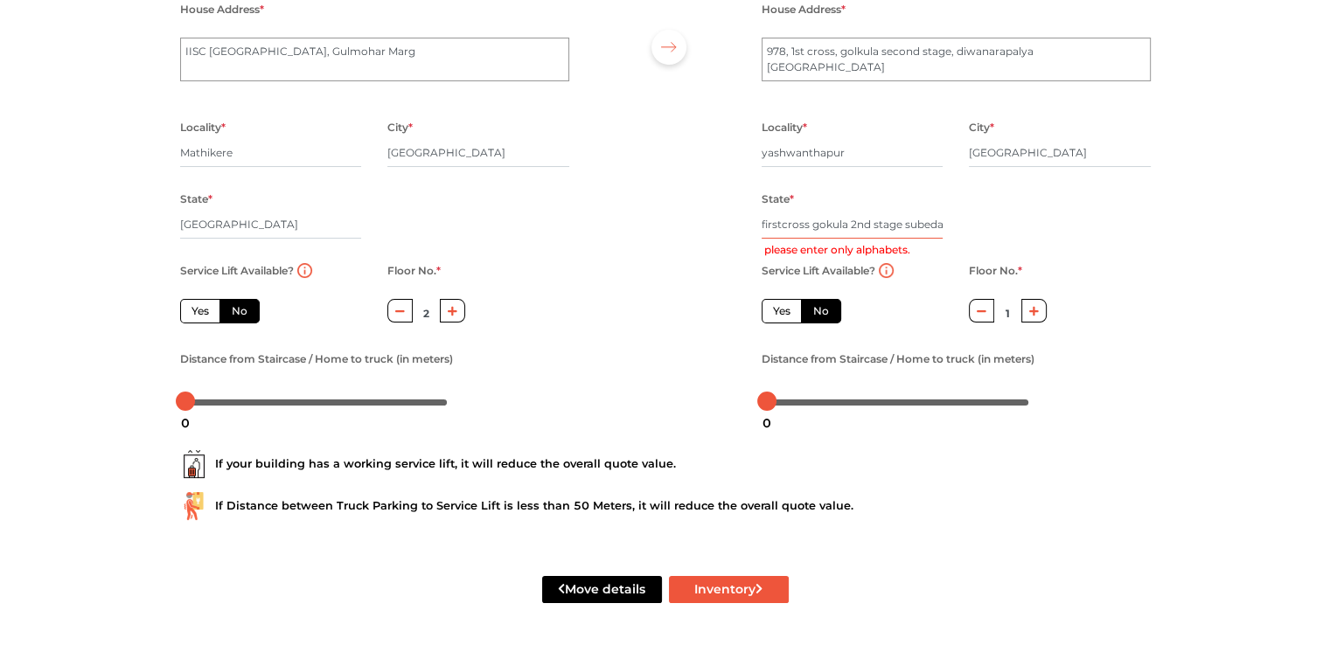
type input "first cross gokula 2nd stage subedarpalya [GEOGRAPHIC_DATA]"
drag, startPoint x: 852, startPoint y: 218, endPoint x: 873, endPoint y: 230, distance: 24.3
click at [871, 226] on input "first cross gokula 2nd stage subedarpalya [GEOGRAPHIC_DATA]" at bounding box center [853, 225] width 182 height 28
radio input "true"
type input "first cross gokula second stage subedarpalya [GEOGRAPHIC_DATA]"
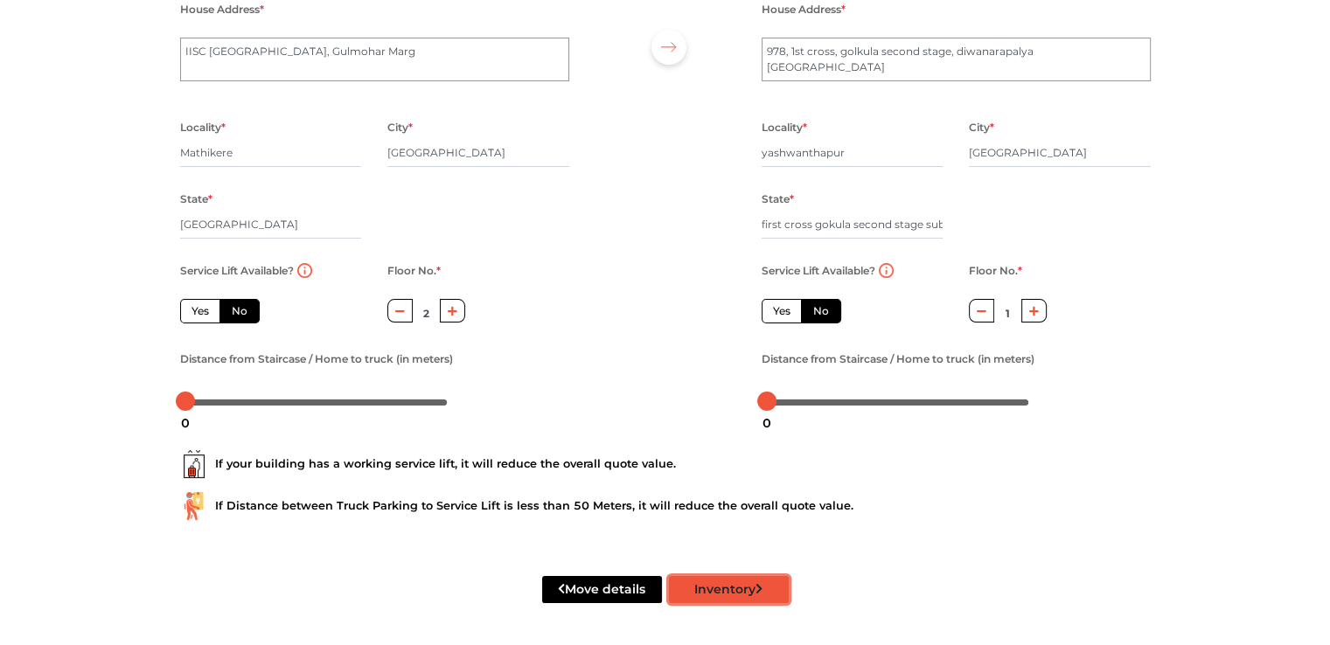
click at [730, 585] on button "Inventory" at bounding box center [729, 589] width 120 height 27
radio input "true"
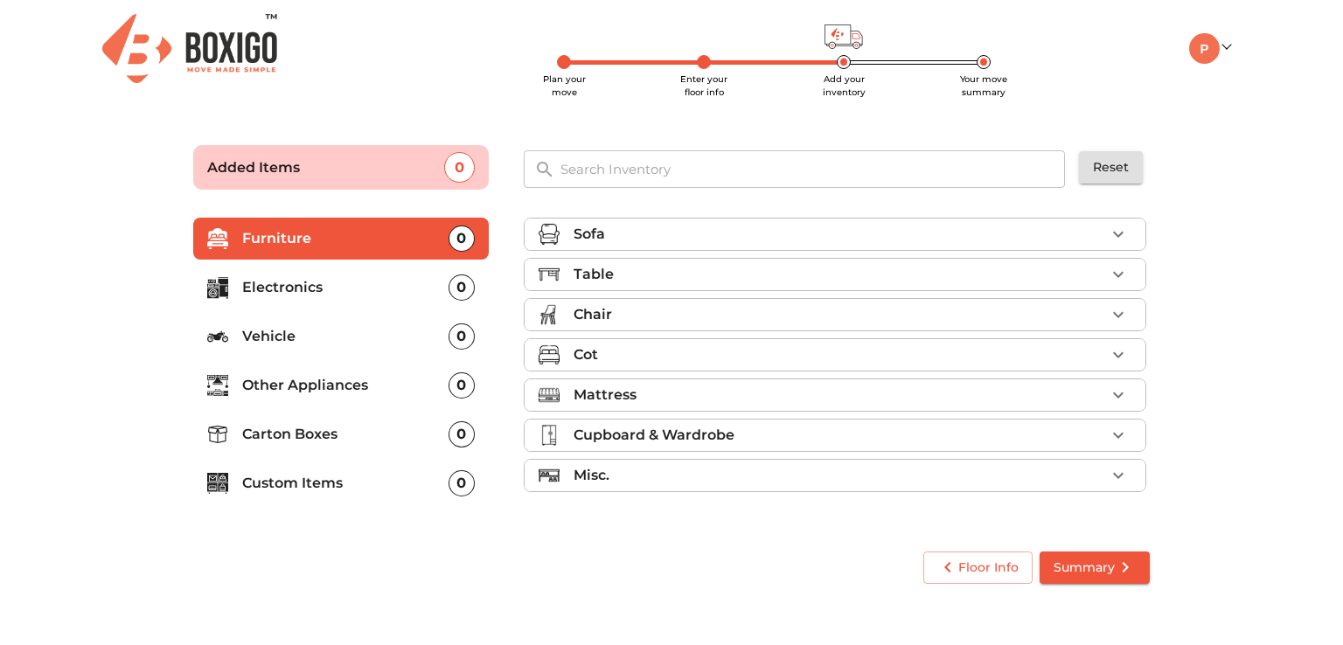
click at [1124, 282] on icon "button" at bounding box center [1118, 274] width 21 height 21
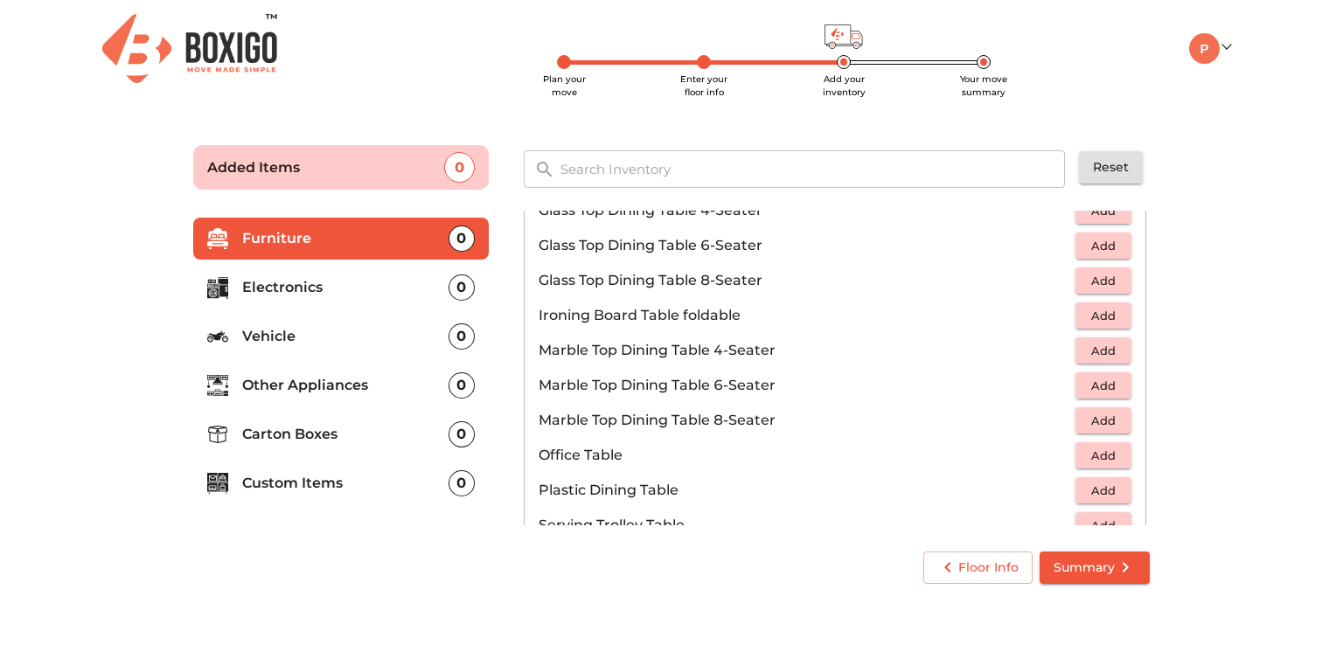
scroll to position [874, 0]
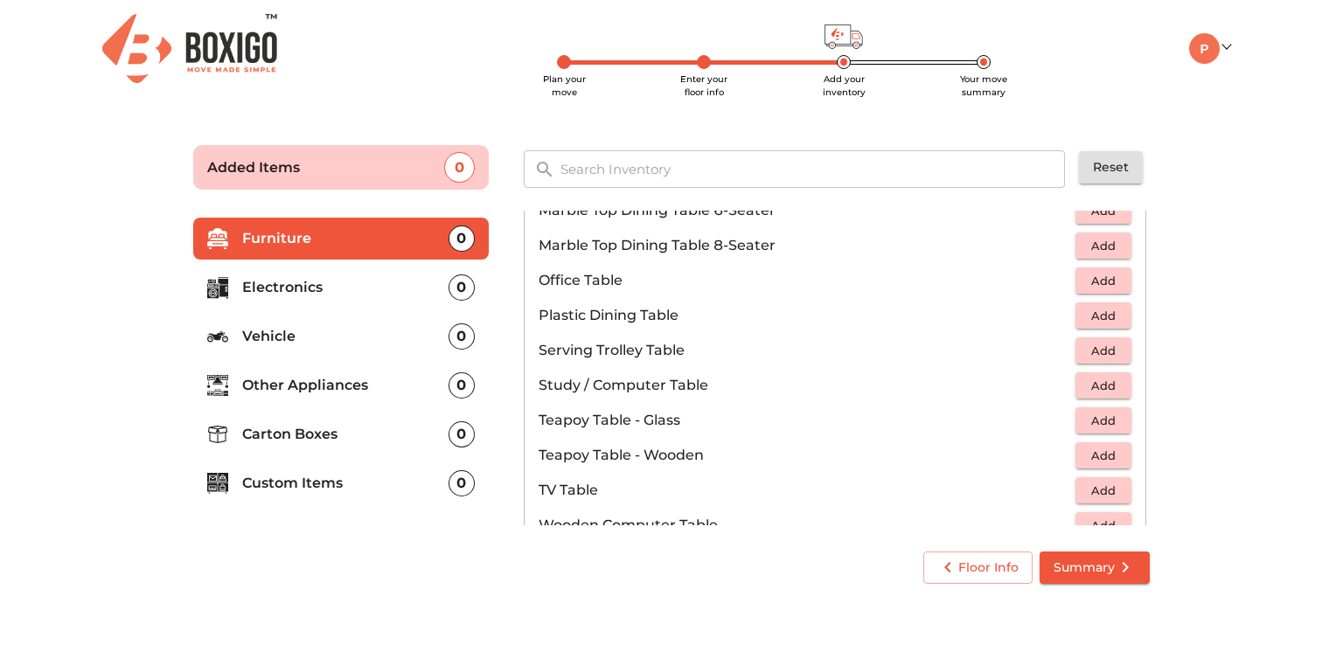
click at [1075, 385] on button "Add" at bounding box center [1103, 385] width 56 height 27
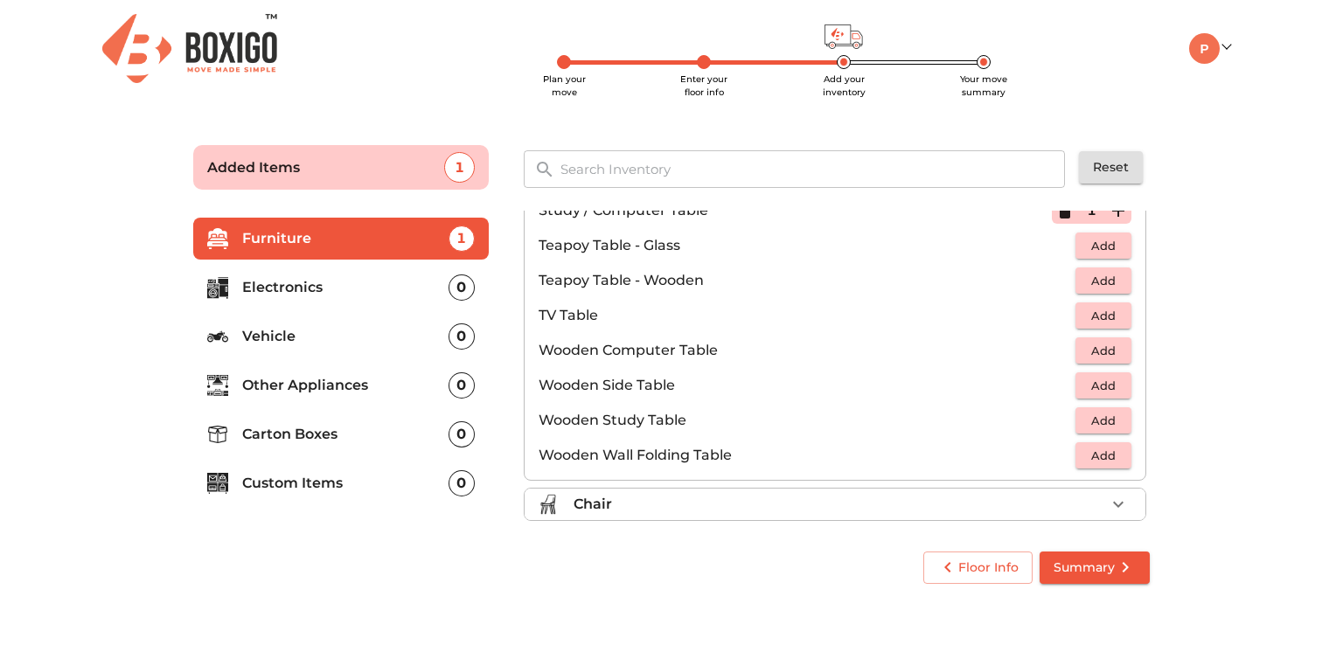
click at [1109, 510] on icon "button" at bounding box center [1118, 504] width 21 height 21
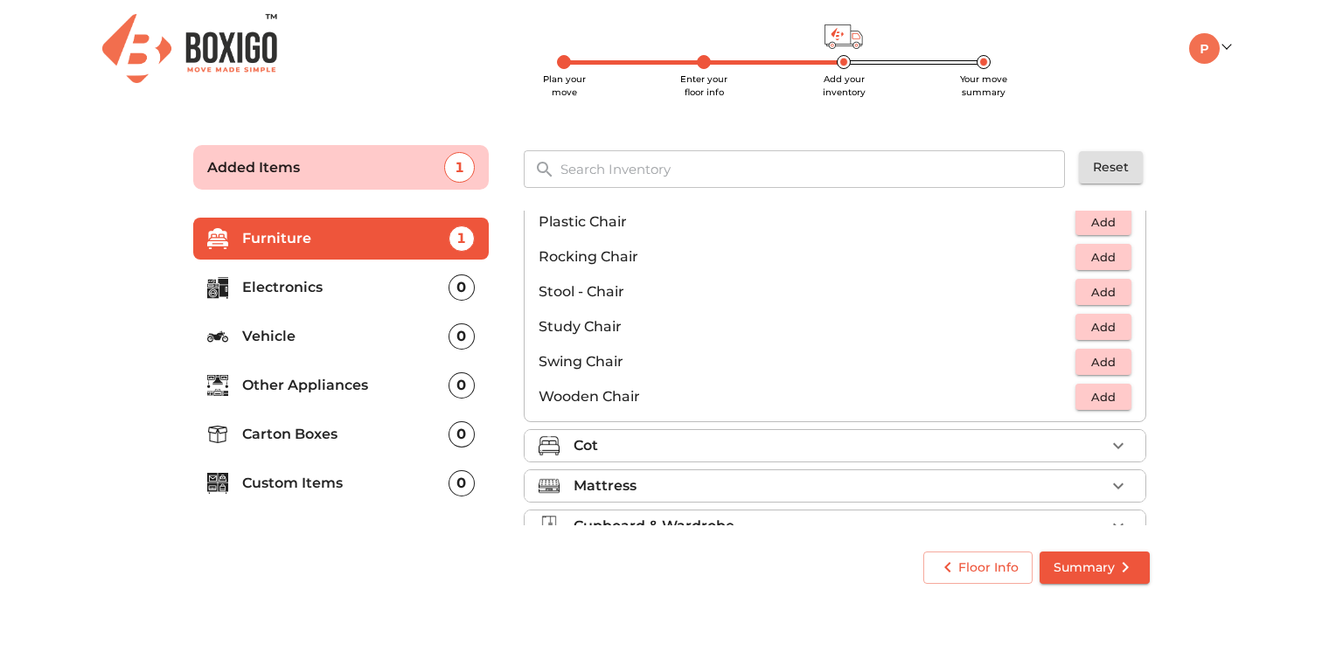
scroll to position [553, 0]
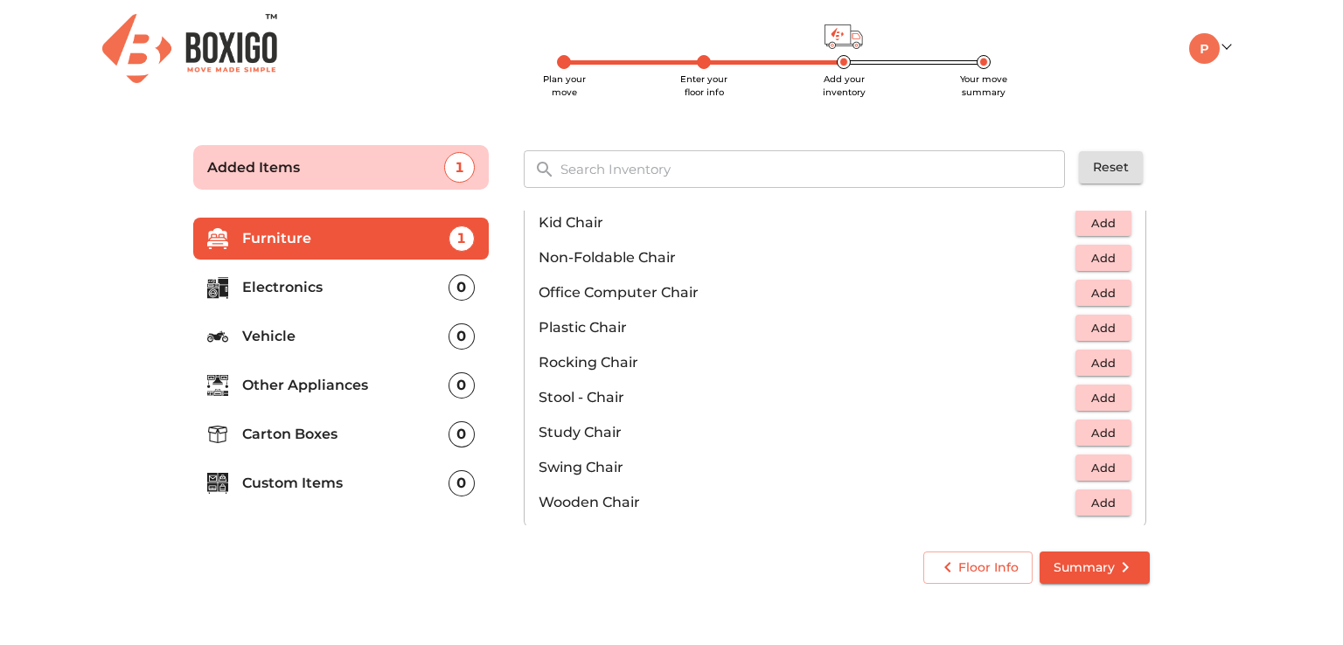
click at [1104, 337] on button "Add" at bounding box center [1103, 328] width 56 height 27
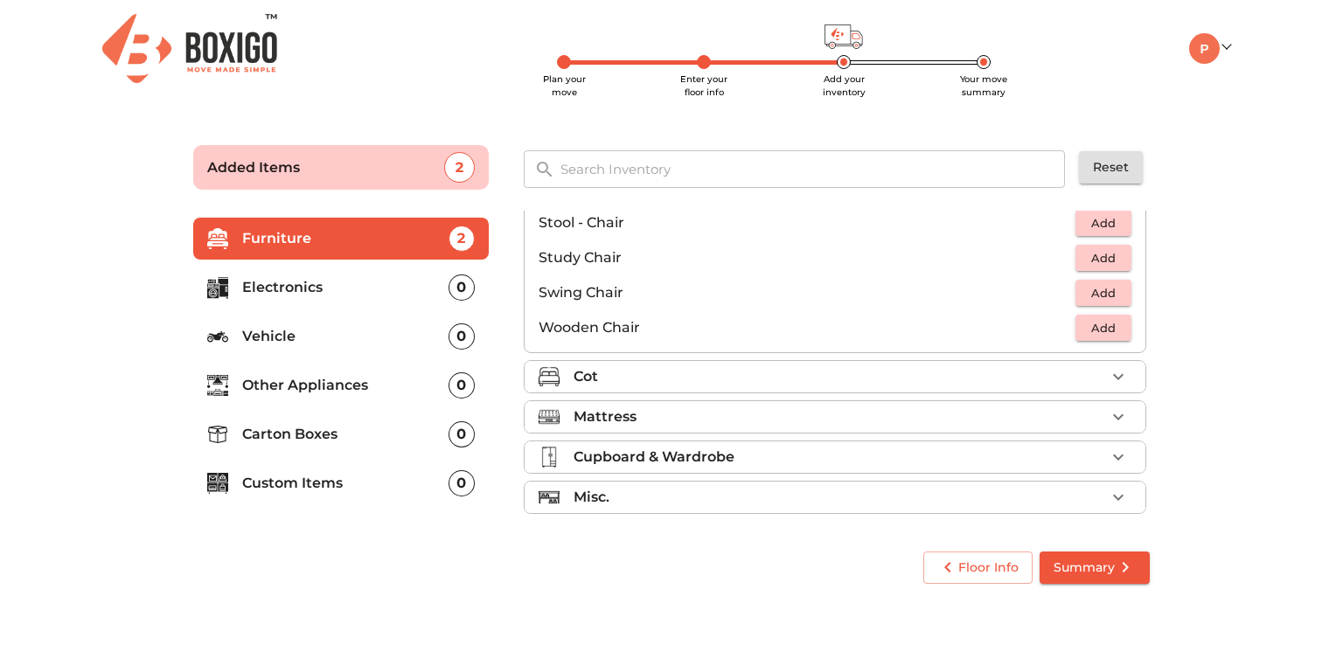
click at [716, 458] on p "Cupboard & Wardrobe" at bounding box center [654, 457] width 161 height 21
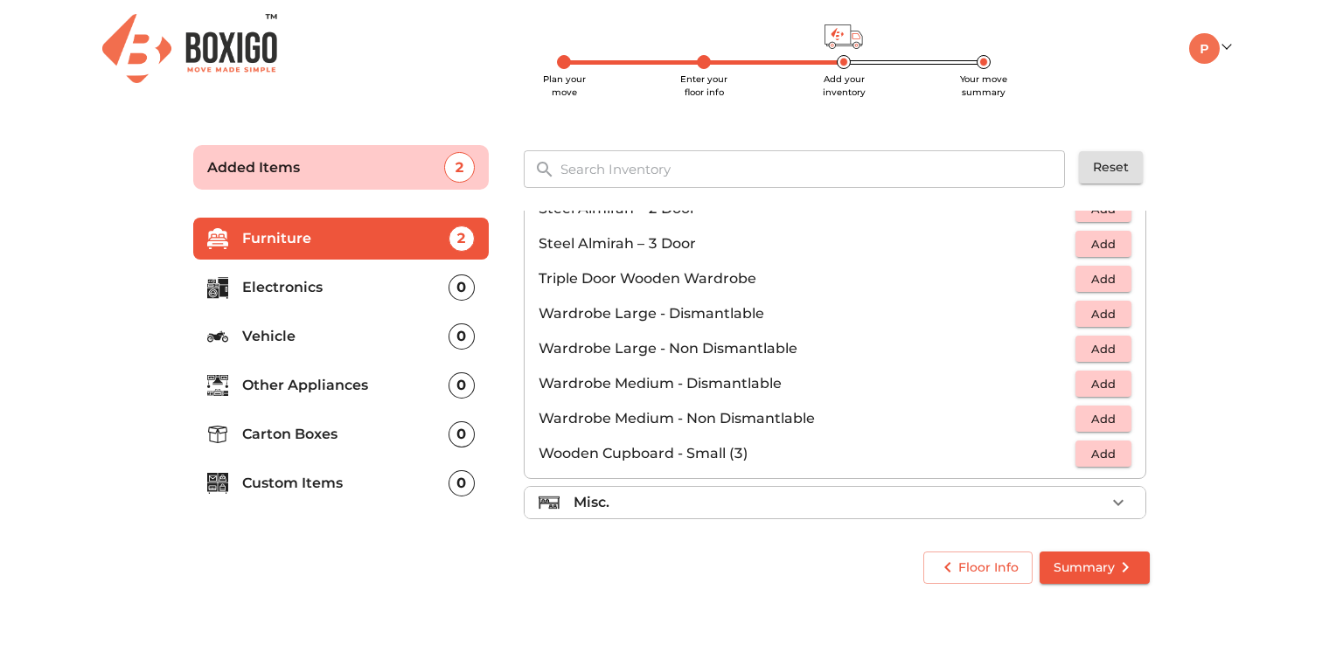
scroll to position [588, 0]
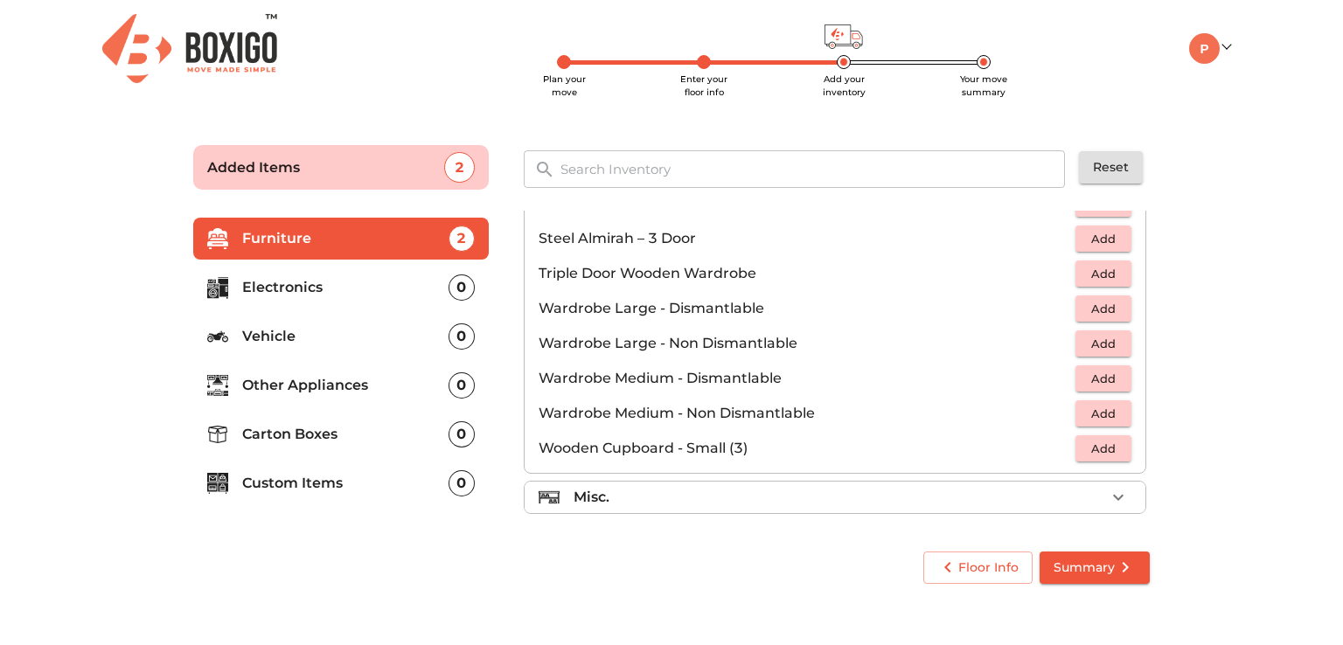
click at [682, 497] on div "Misc." at bounding box center [840, 497] width 532 height 21
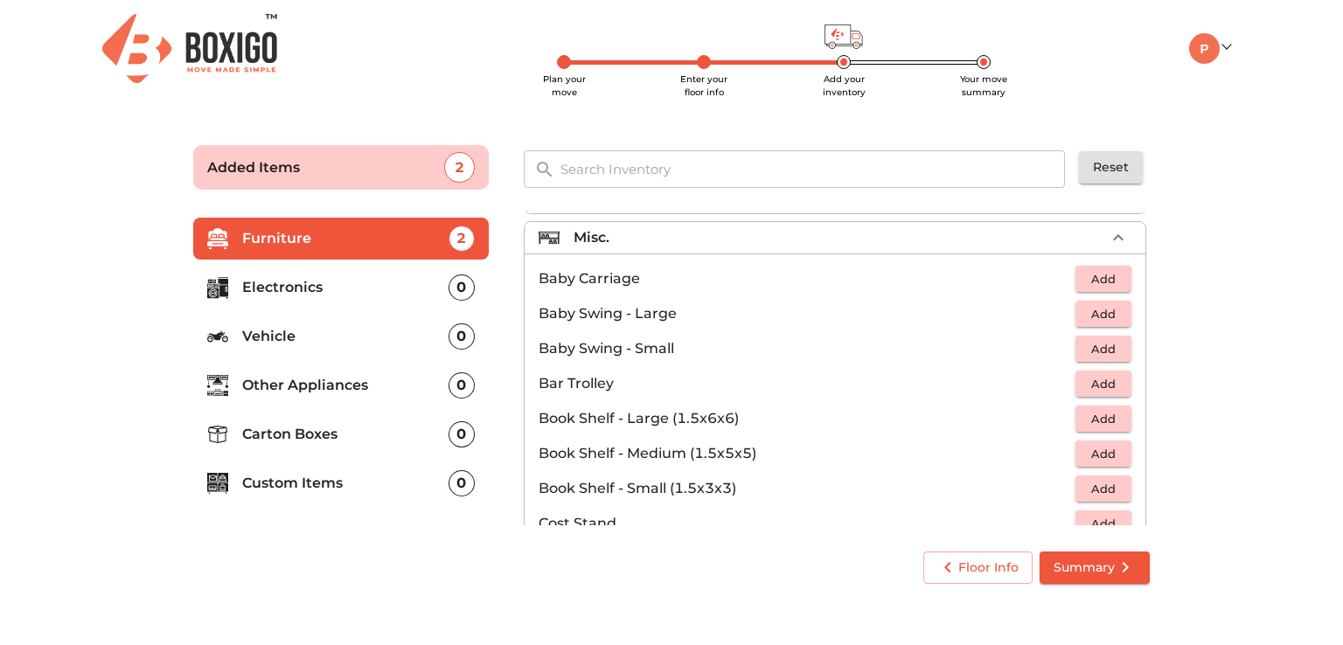
scroll to position [413, 0]
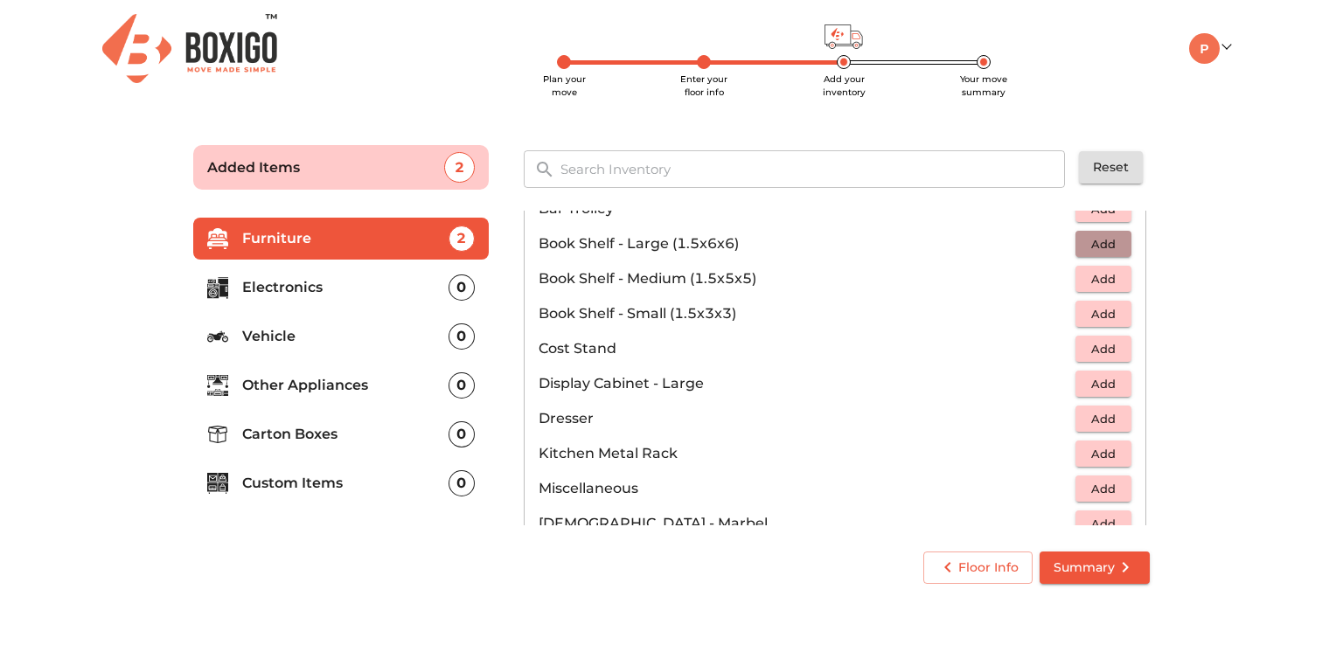
click at [1084, 241] on span "Add" at bounding box center [1103, 244] width 38 height 20
click at [1113, 281] on span "Add" at bounding box center [1103, 279] width 38 height 20
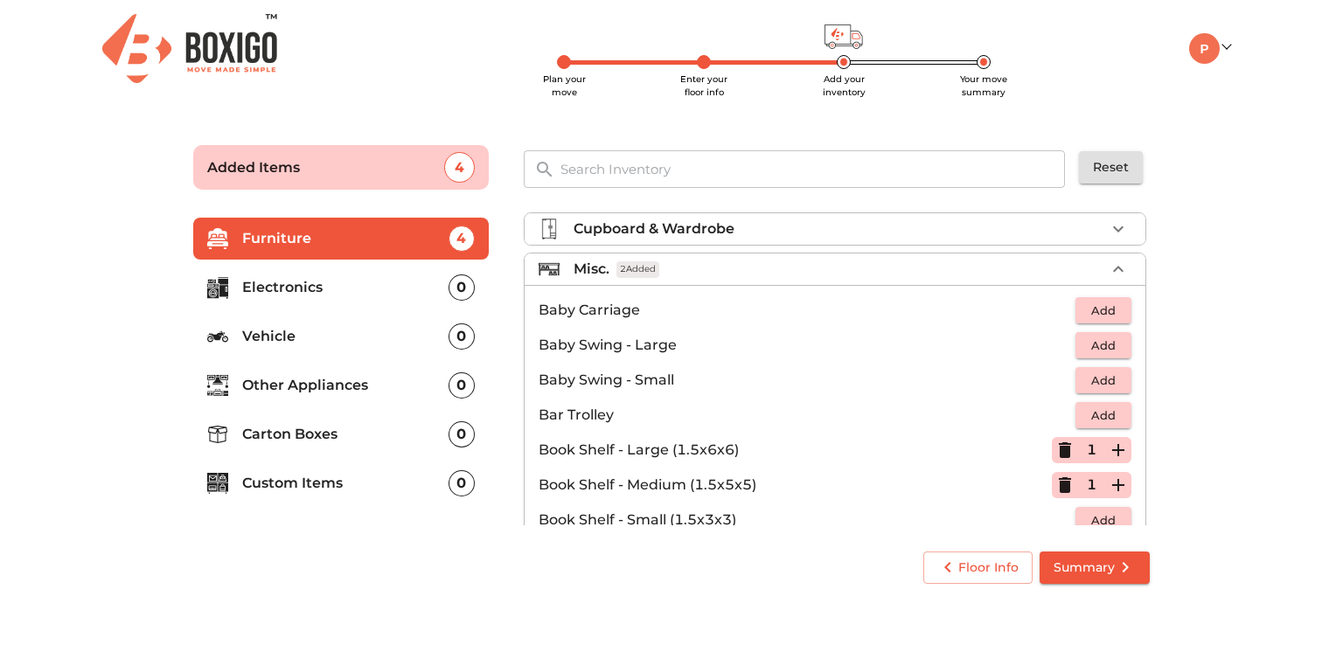
scroll to position [0, 0]
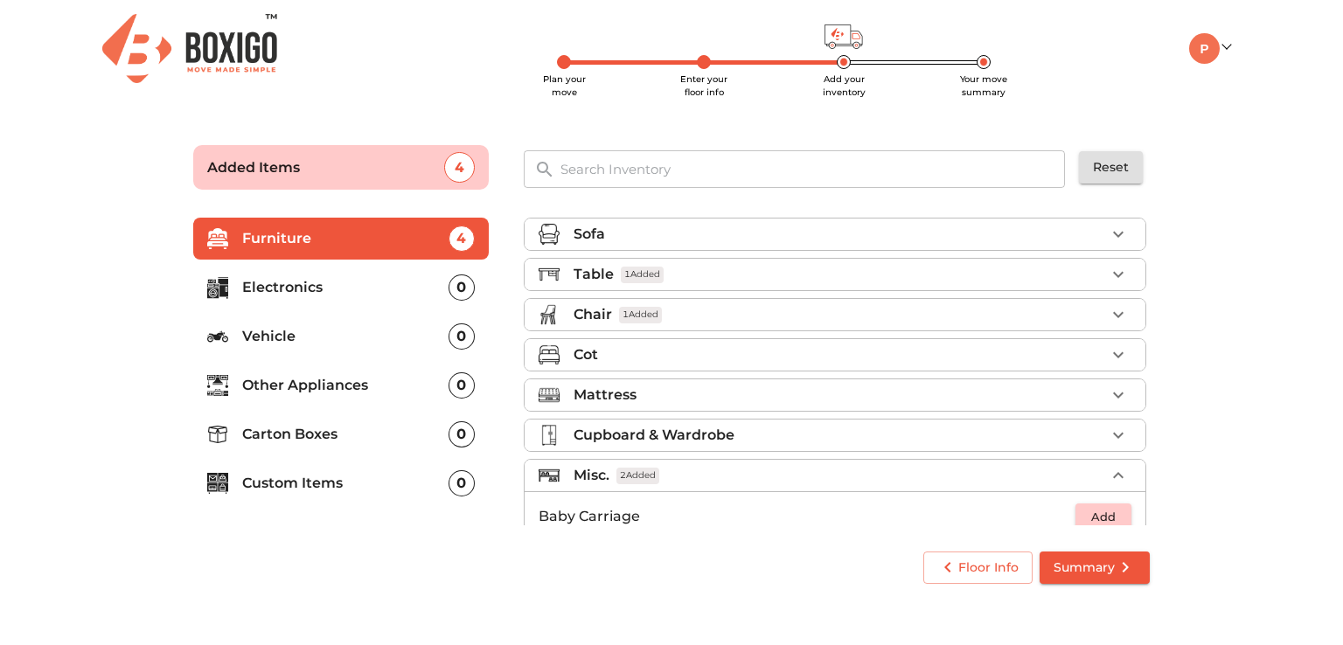
click at [455, 388] on div "0" at bounding box center [462, 385] width 26 height 26
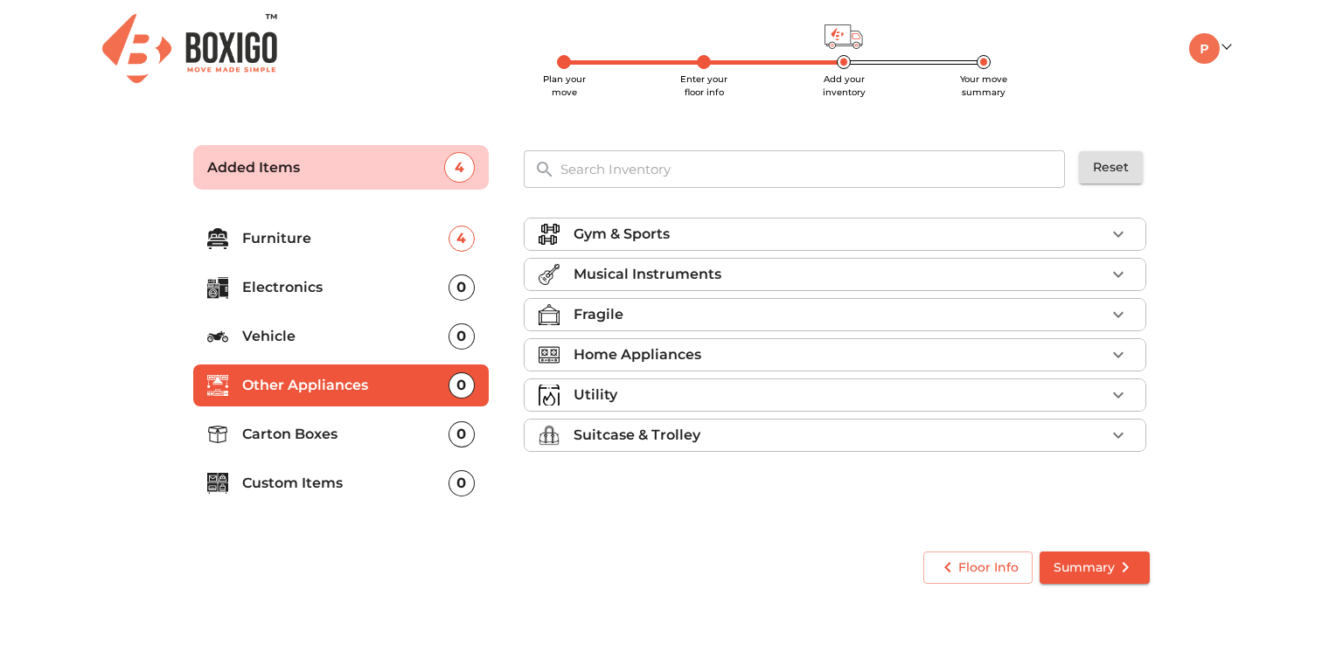
click at [465, 295] on div "0" at bounding box center [462, 288] width 26 height 26
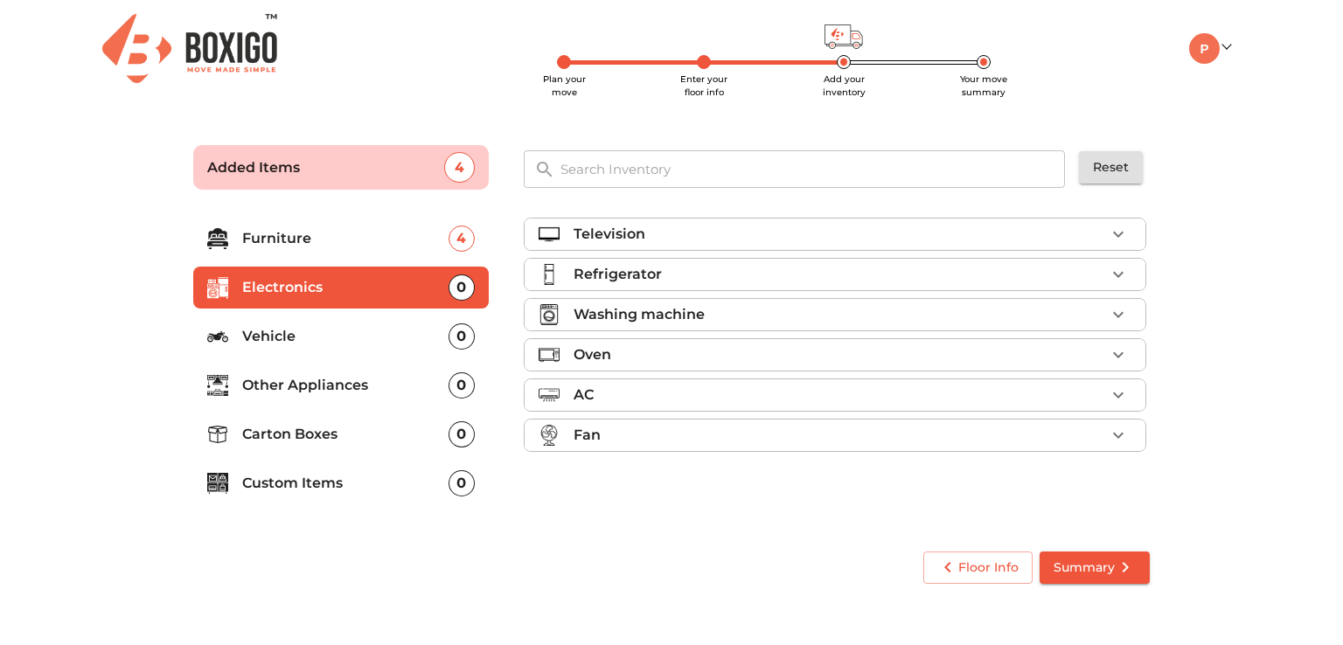
click at [1127, 275] on icon "button" at bounding box center [1118, 274] width 21 height 21
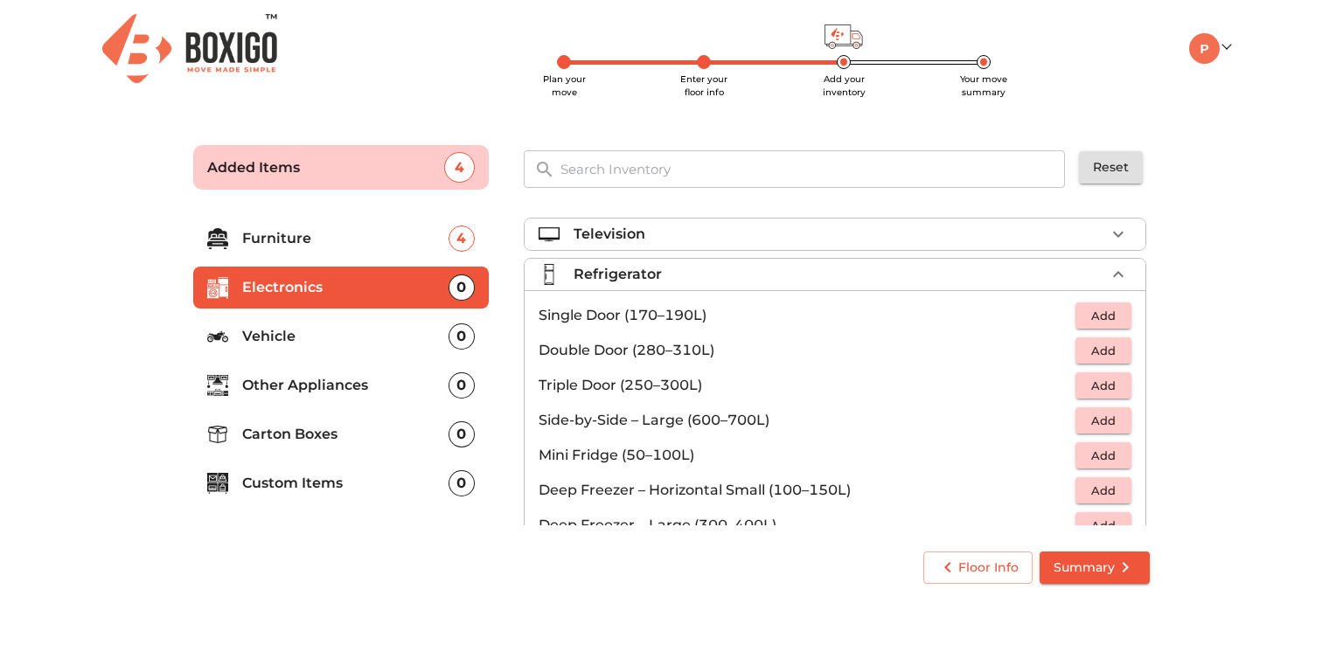
click at [1098, 306] on span "Add" at bounding box center [1103, 316] width 38 height 20
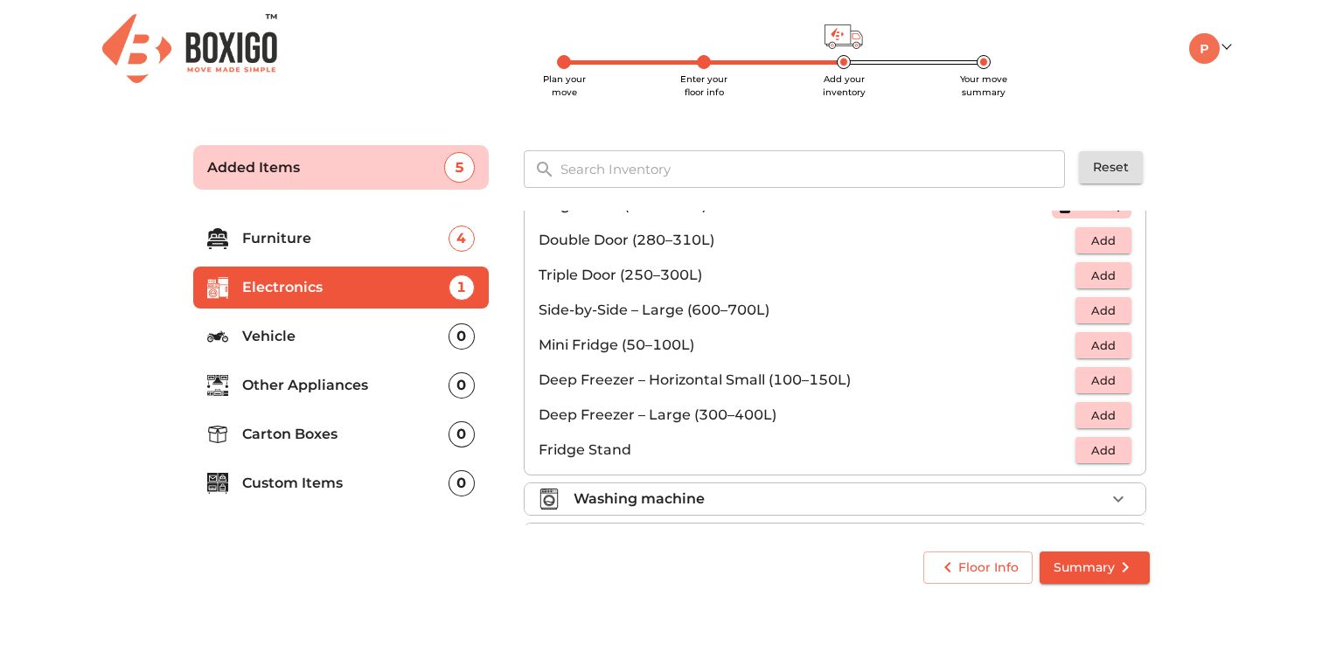
scroll to position [233, 0]
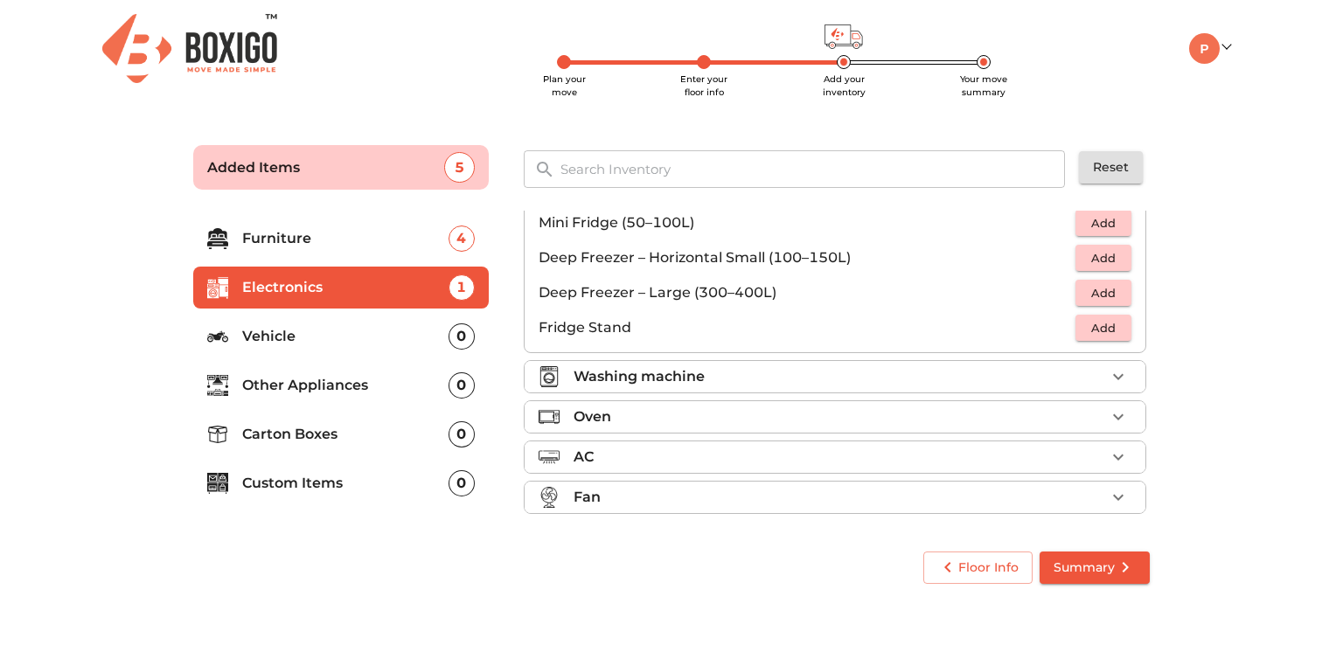
click at [801, 361] on li "Washing machine" at bounding box center [835, 376] width 621 height 31
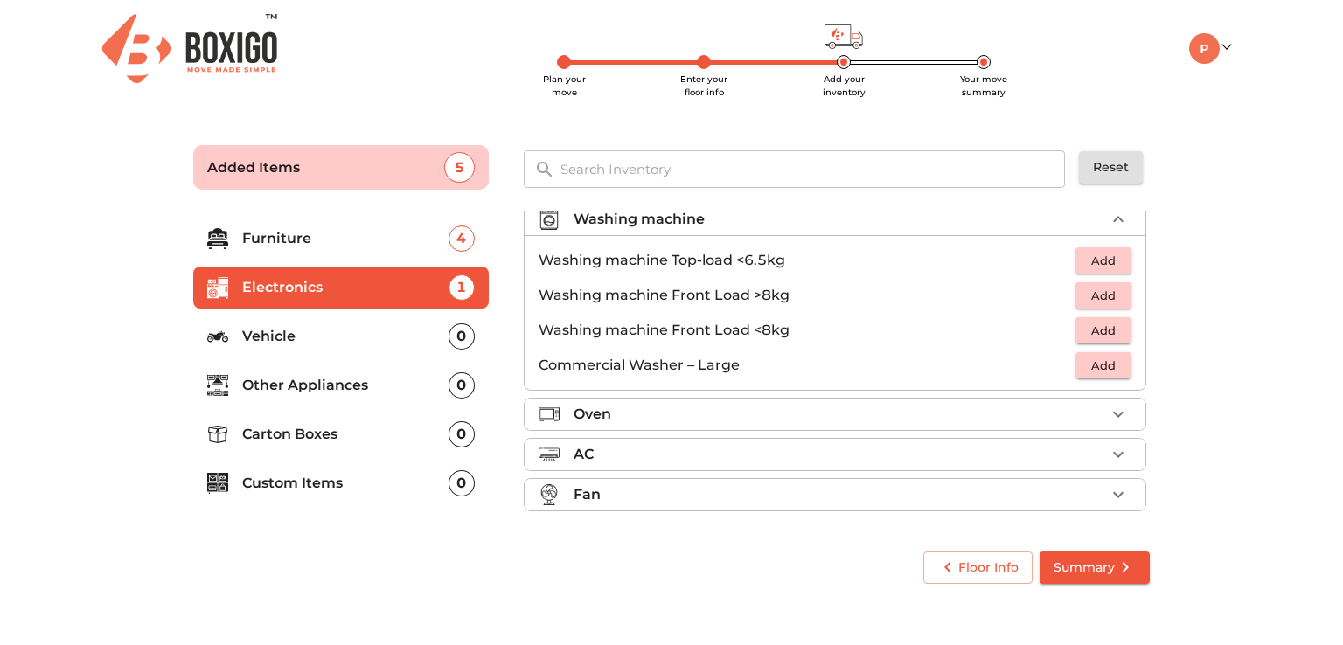
scroll to position [80, 0]
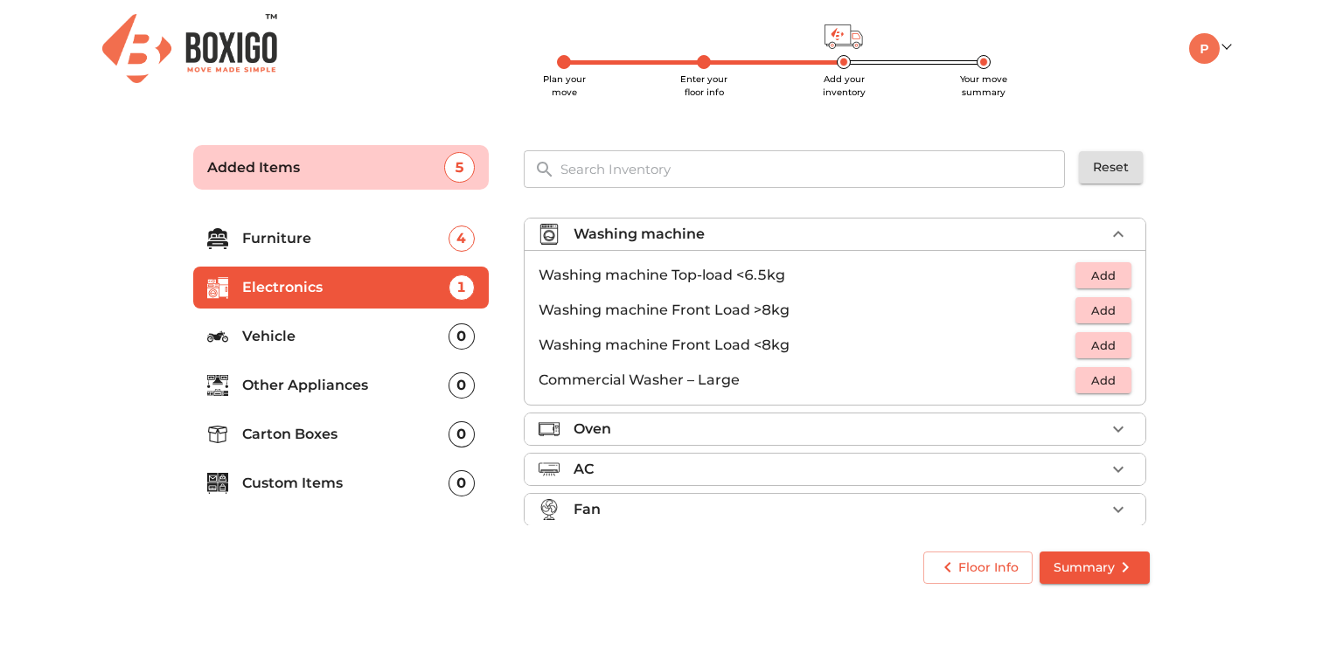
click at [1085, 274] on span "Add" at bounding box center [1103, 276] width 38 height 20
click at [456, 380] on div "0" at bounding box center [462, 385] width 26 height 26
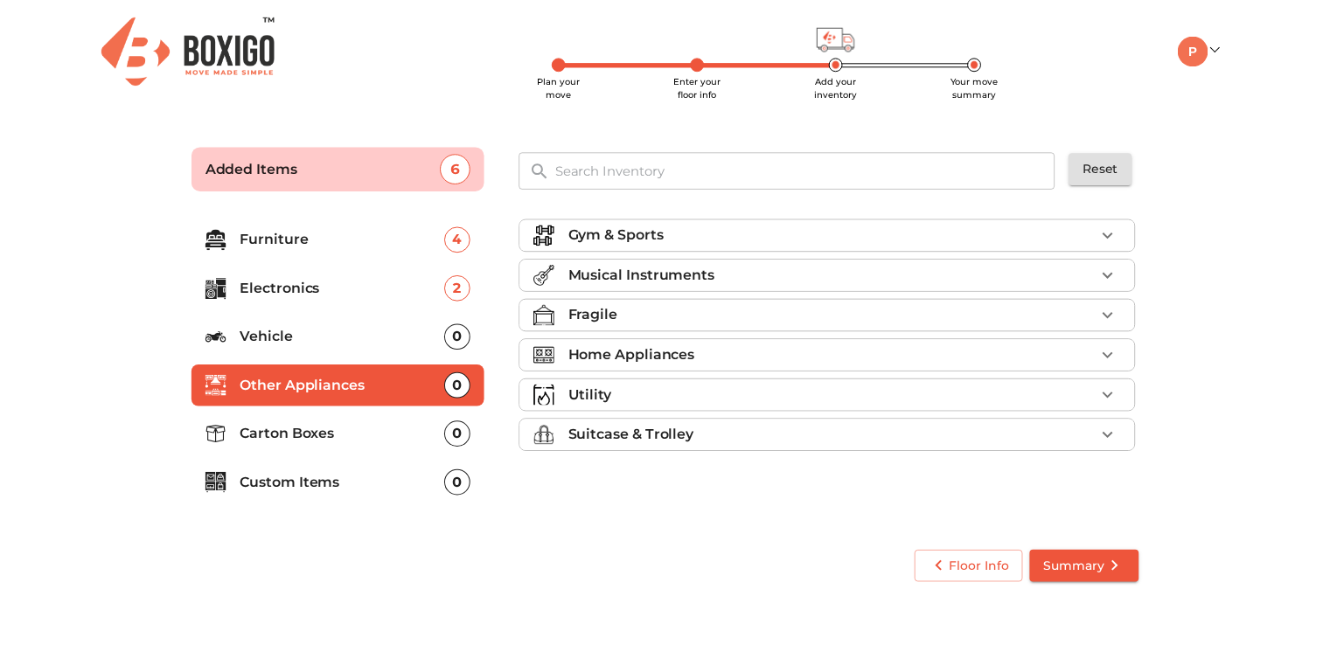
scroll to position [0, 0]
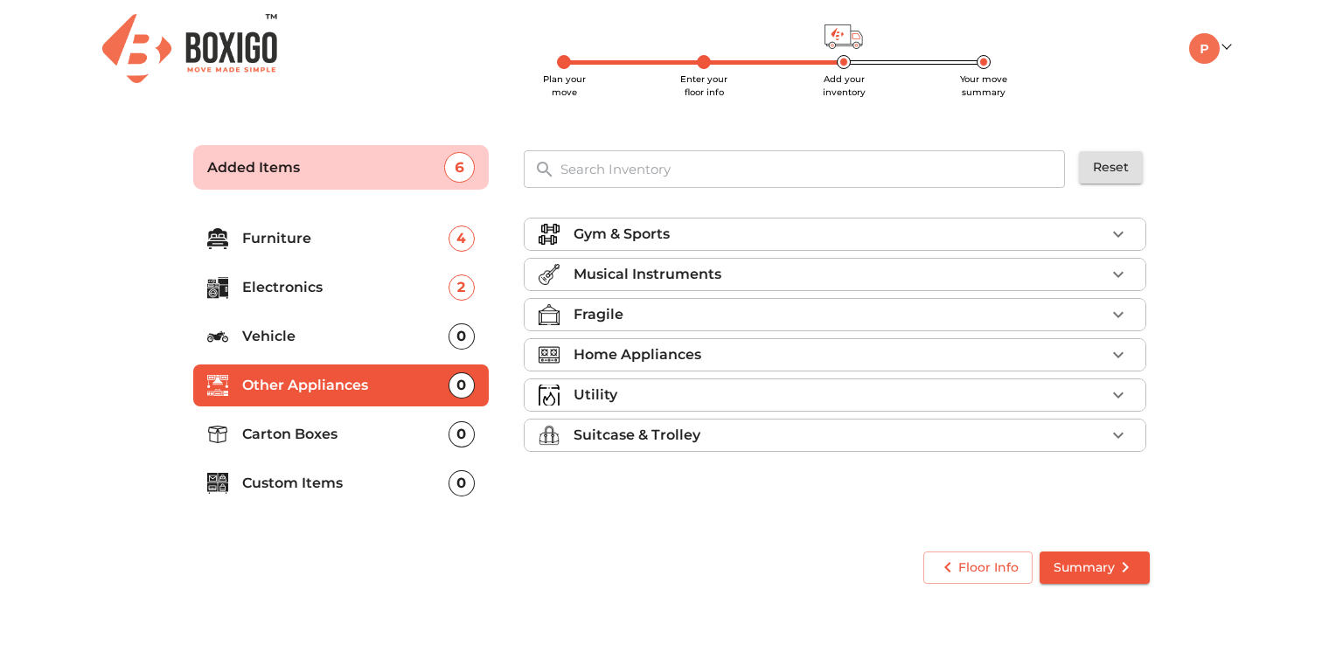
click at [455, 433] on div "0" at bounding box center [462, 434] width 26 height 26
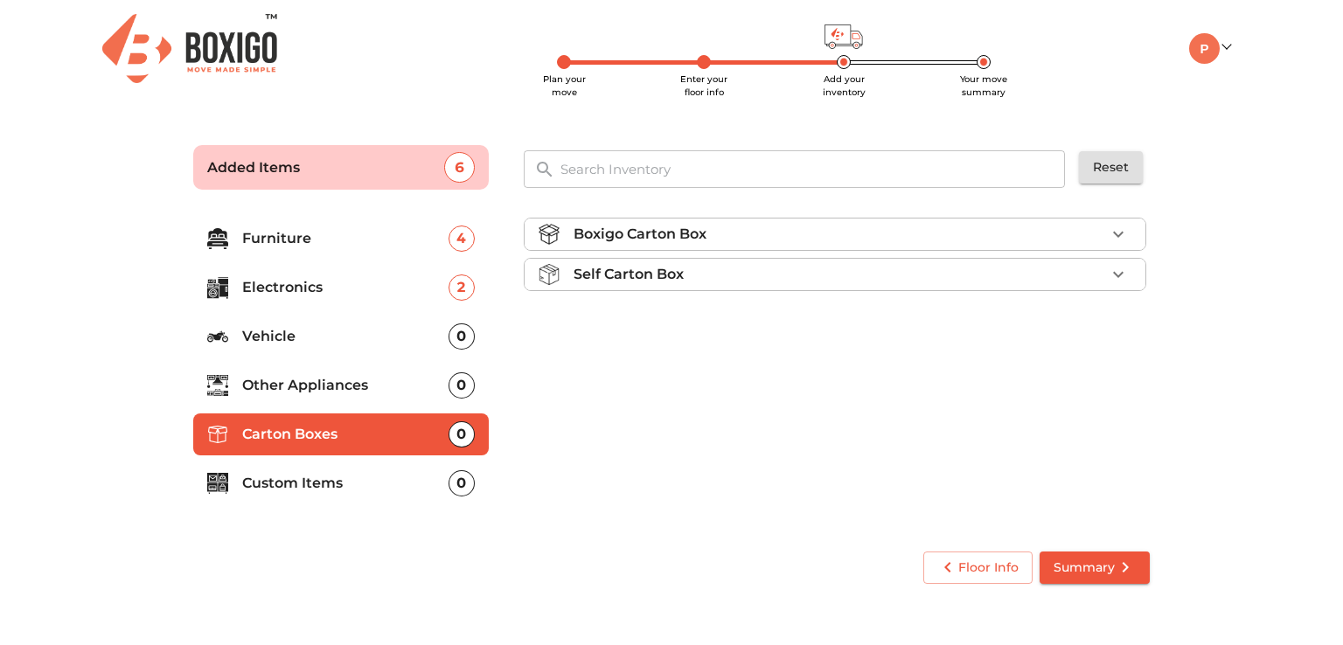
click at [459, 484] on div "0" at bounding box center [462, 483] width 26 height 26
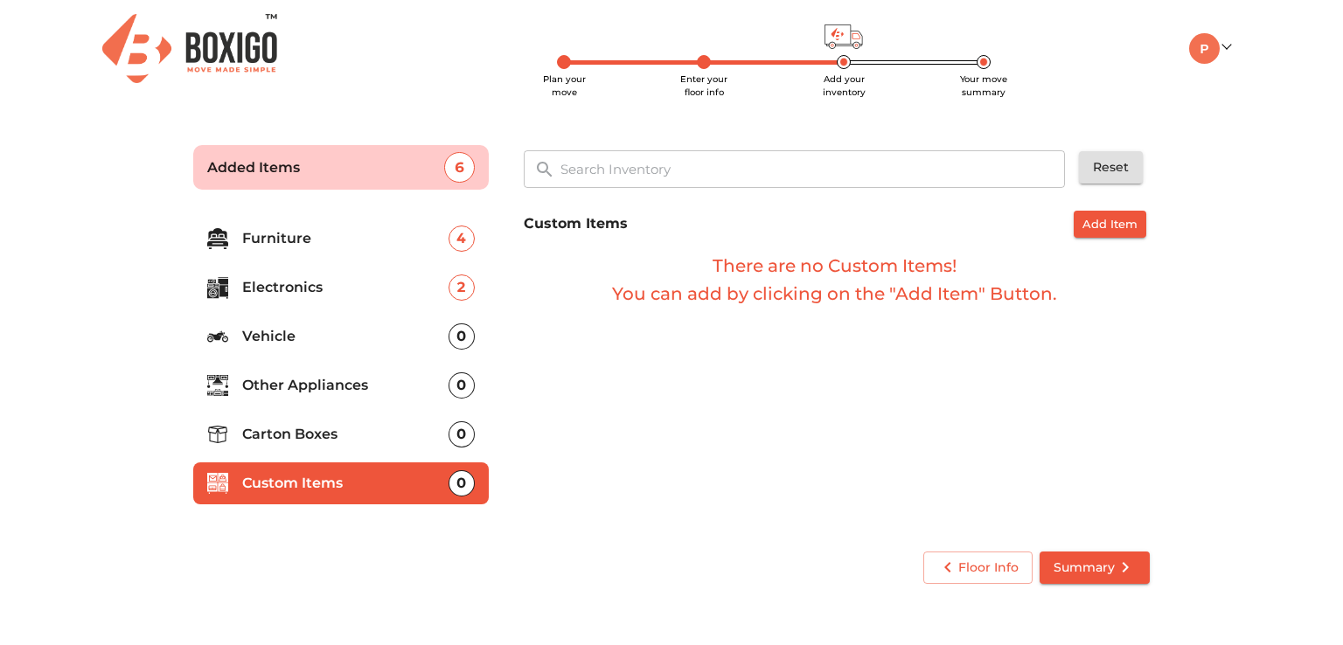
click at [467, 435] on div "0" at bounding box center [462, 434] width 26 height 26
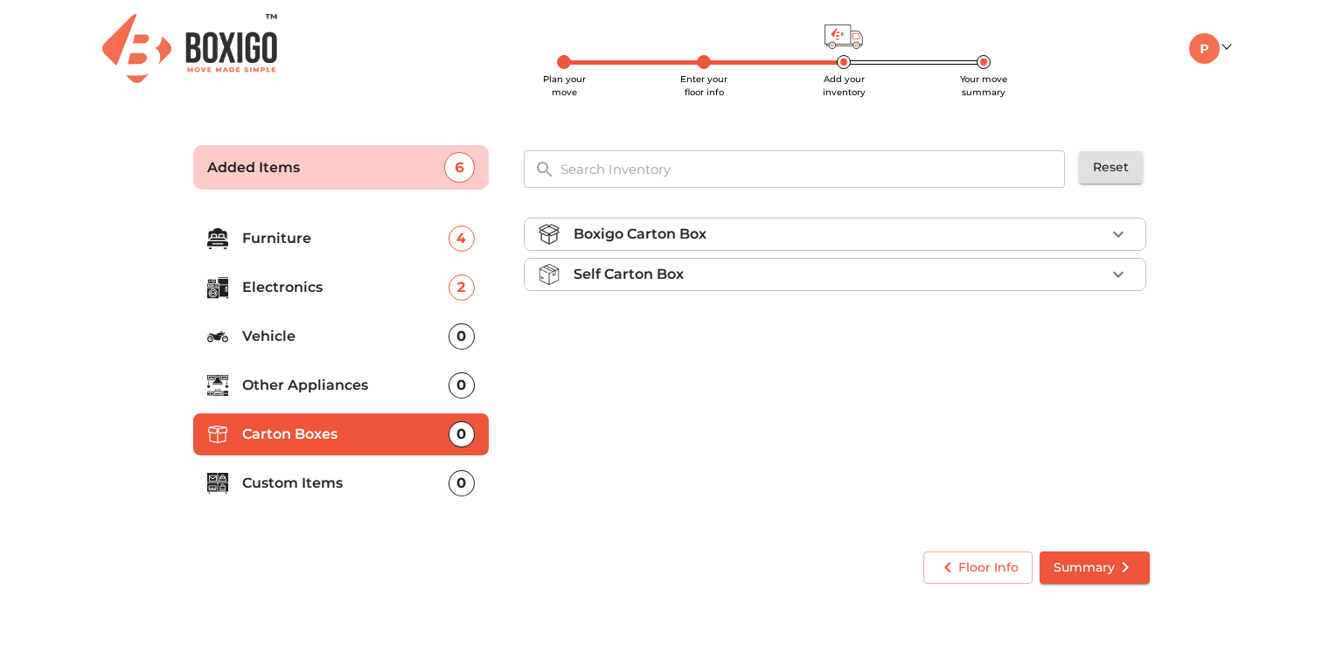
click at [458, 383] on div "0" at bounding box center [462, 385] width 26 height 26
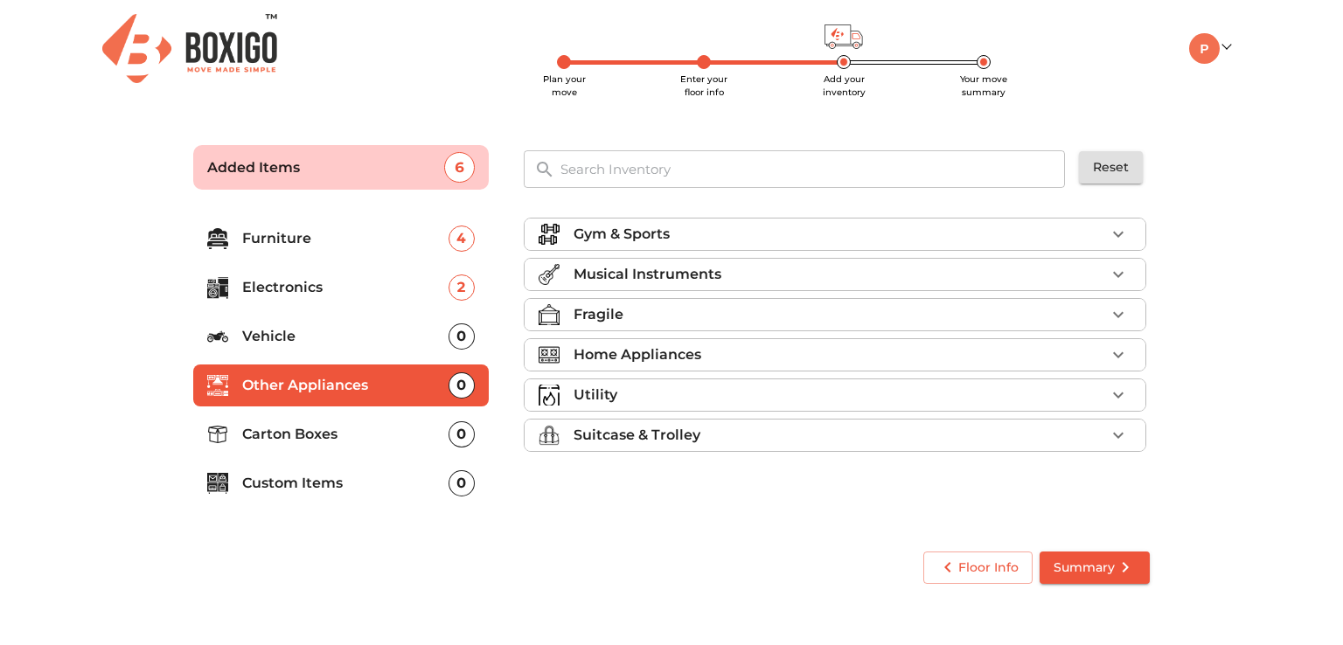
click at [459, 485] on div "0" at bounding box center [462, 483] width 26 height 26
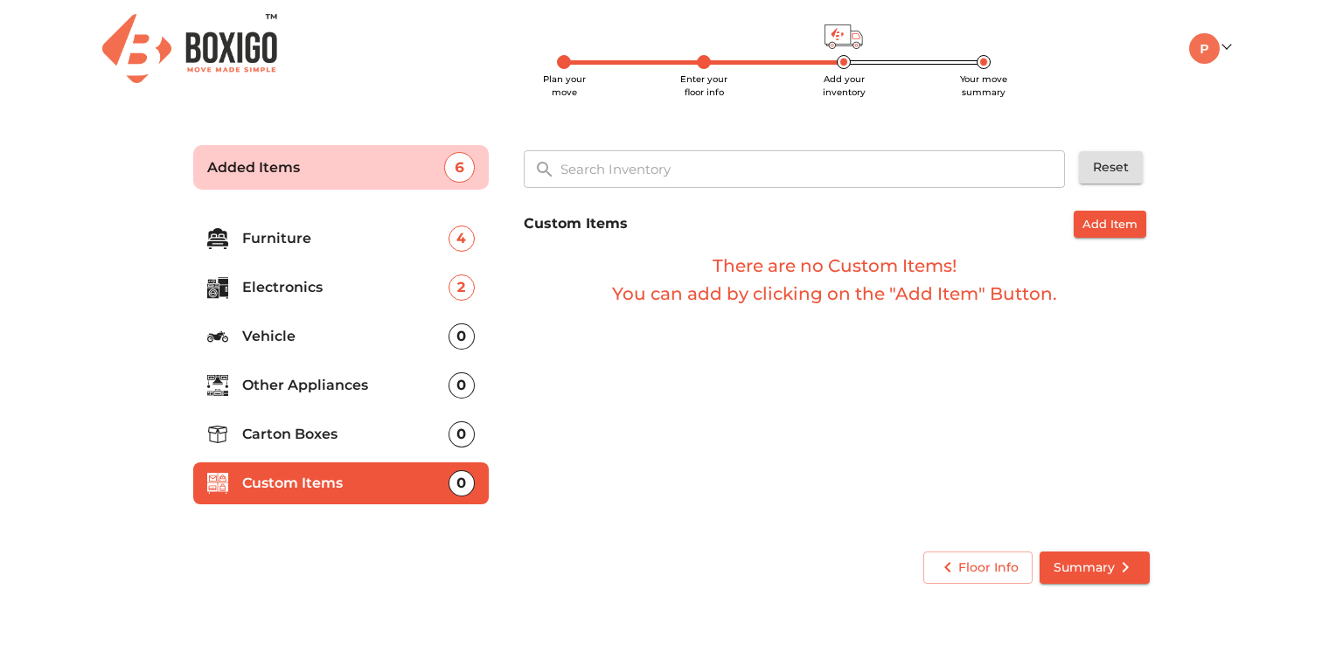
click at [773, 295] on h6 "There are no Custom Items! You can add by clicking on the "Add Item" Button." at bounding box center [835, 280] width 623 height 56
click at [1110, 223] on span "Add Item" at bounding box center [1109, 224] width 55 height 20
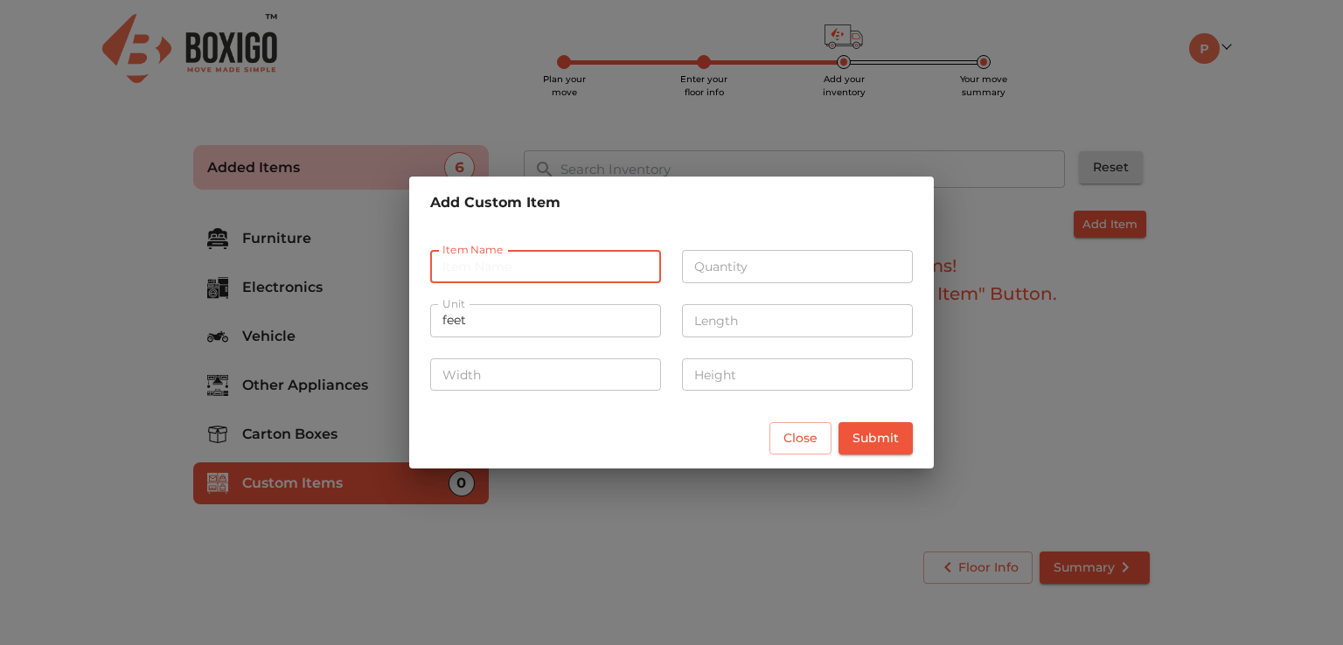
click at [508, 268] on input "text" at bounding box center [545, 266] width 231 height 33
type input "Gunny Bags"
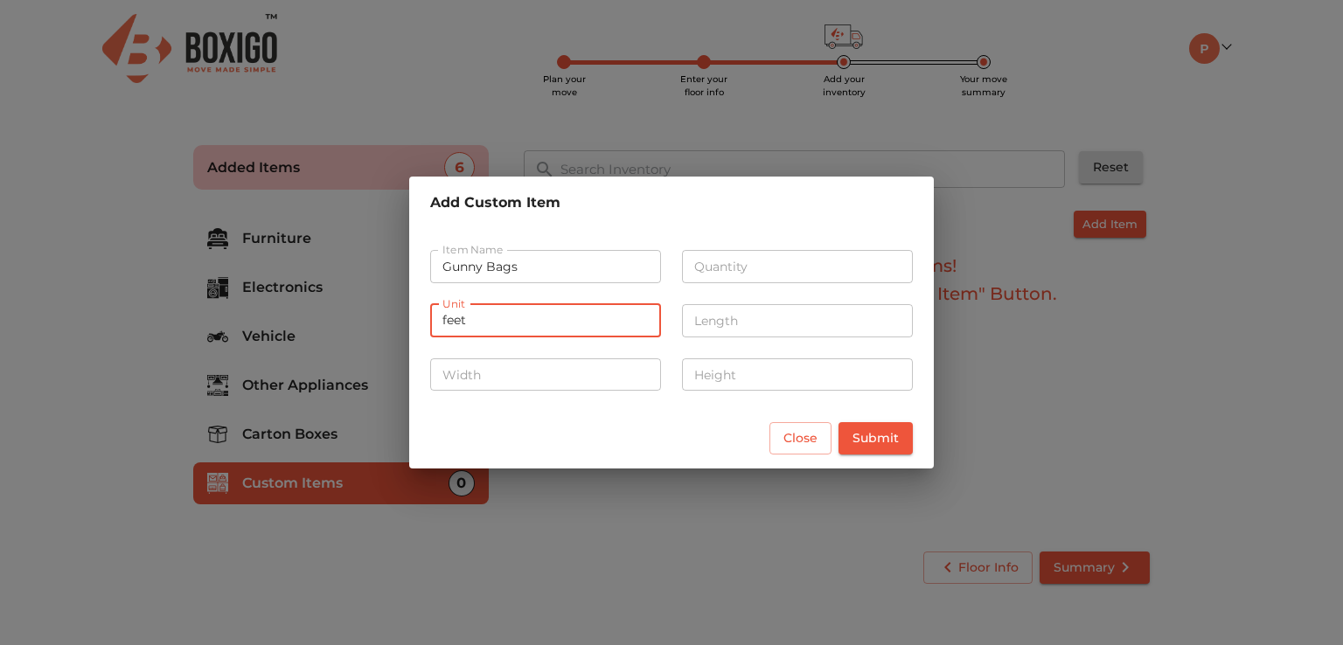
drag, startPoint x: 500, startPoint y: 324, endPoint x: 358, endPoint y: 301, distance: 143.6
click at [358, 301] on div "Add Custom Item Item Name Gunny Bags Item Name Quantity Quantity Unit feet Unit…" at bounding box center [671, 322] width 1343 height 645
click at [464, 316] on input "feet" at bounding box center [545, 320] width 231 height 33
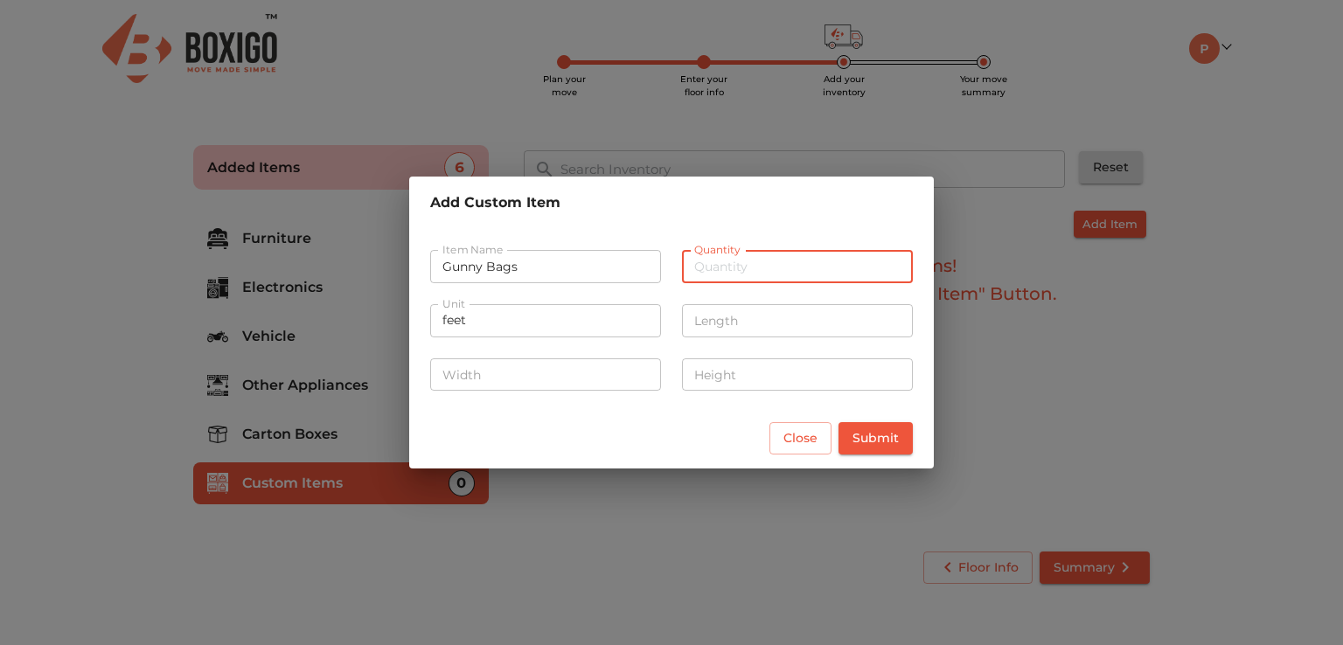
click at [738, 264] on input "number" at bounding box center [797, 266] width 231 height 33
type input "1"
type input "15"
click at [711, 323] on input "number" at bounding box center [797, 320] width 231 height 33
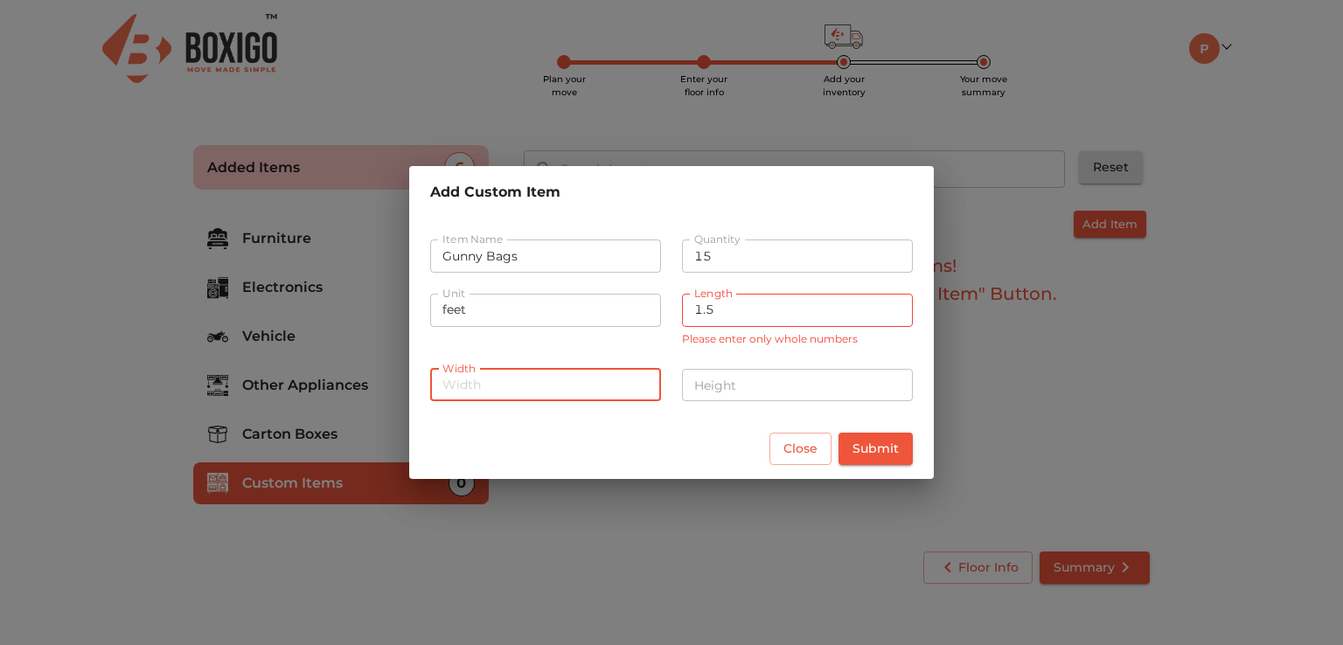
click at [521, 369] on input "number" at bounding box center [545, 385] width 231 height 33
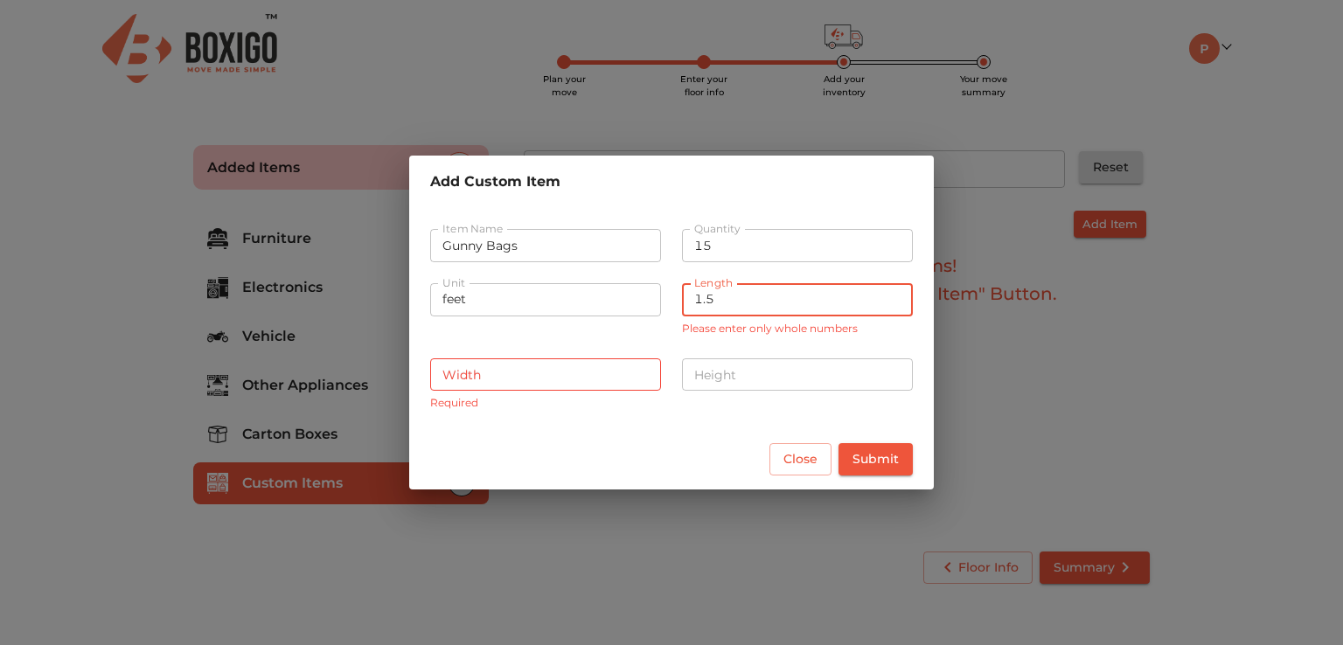
drag, startPoint x: 726, startPoint y: 311, endPoint x: 686, endPoint y: 301, distance: 40.7
click at [686, 301] on input "1.5" at bounding box center [797, 299] width 231 height 33
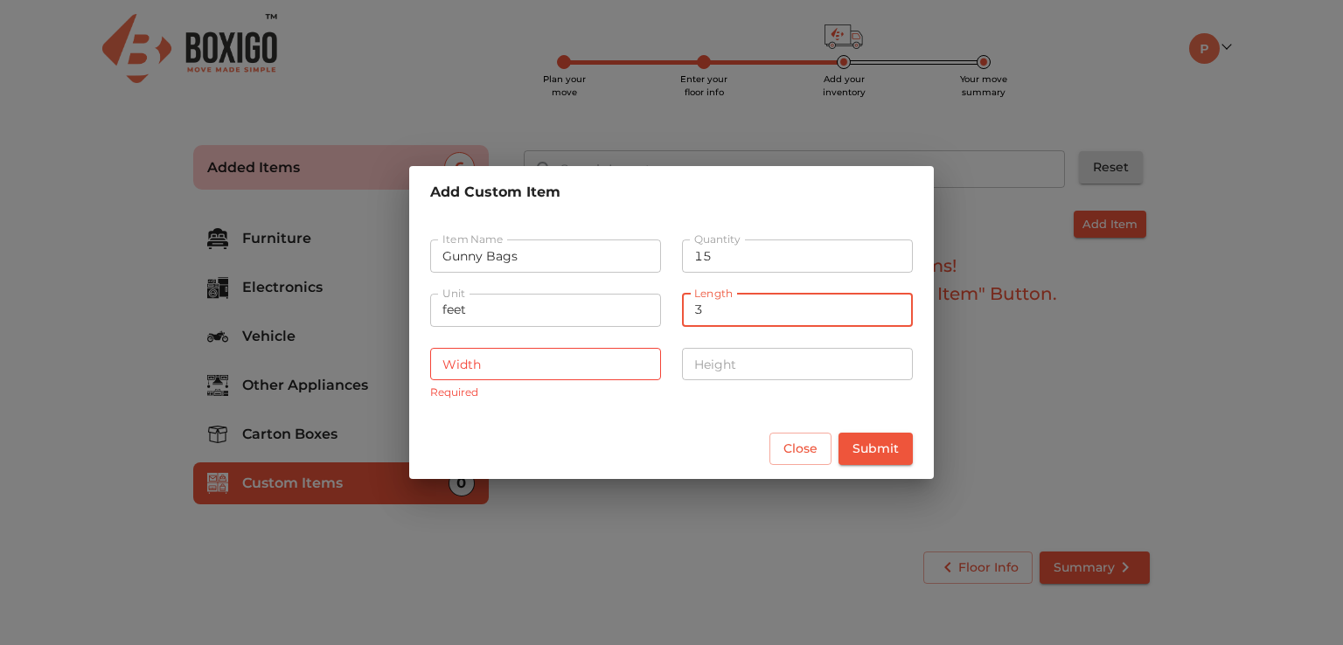
type input "3"
click at [527, 368] on input "number" at bounding box center [545, 364] width 231 height 33
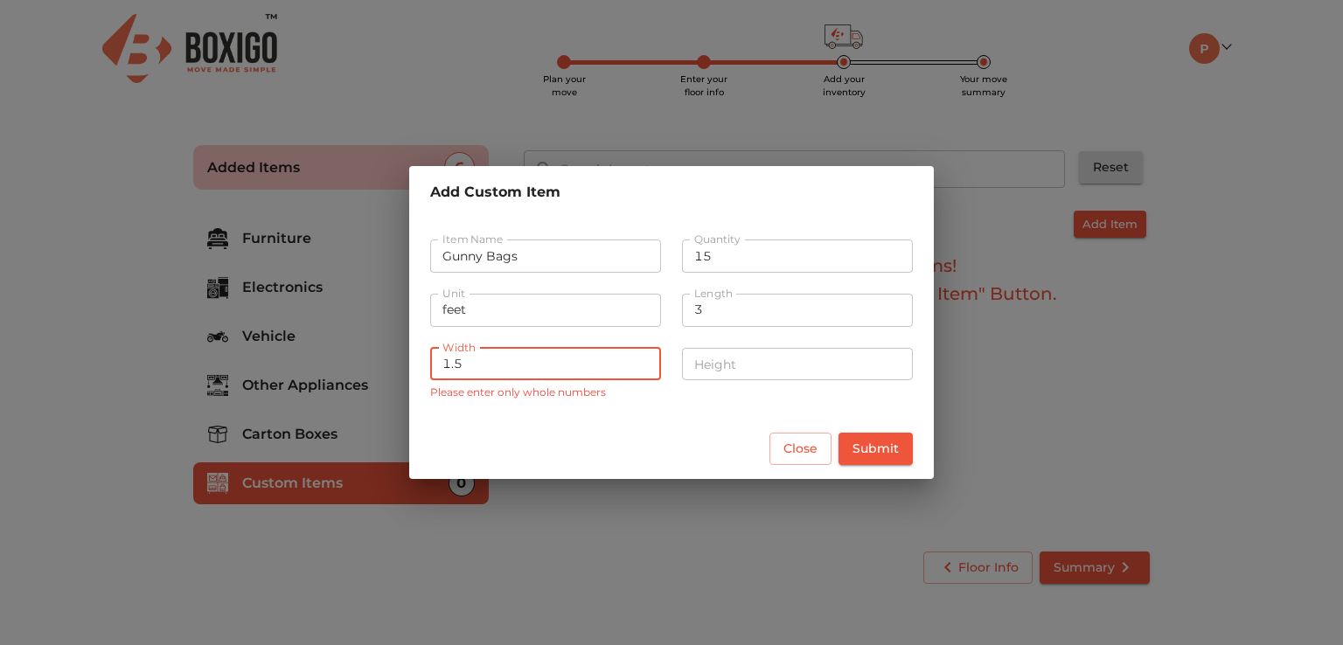
type input "1.5"
click at [772, 365] on input "number" at bounding box center [797, 364] width 231 height 33
type input "3"
drag, startPoint x: 712, startPoint y: 314, endPoint x: 689, endPoint y: 300, distance: 26.7
click at [689, 300] on input "3" at bounding box center [797, 310] width 231 height 33
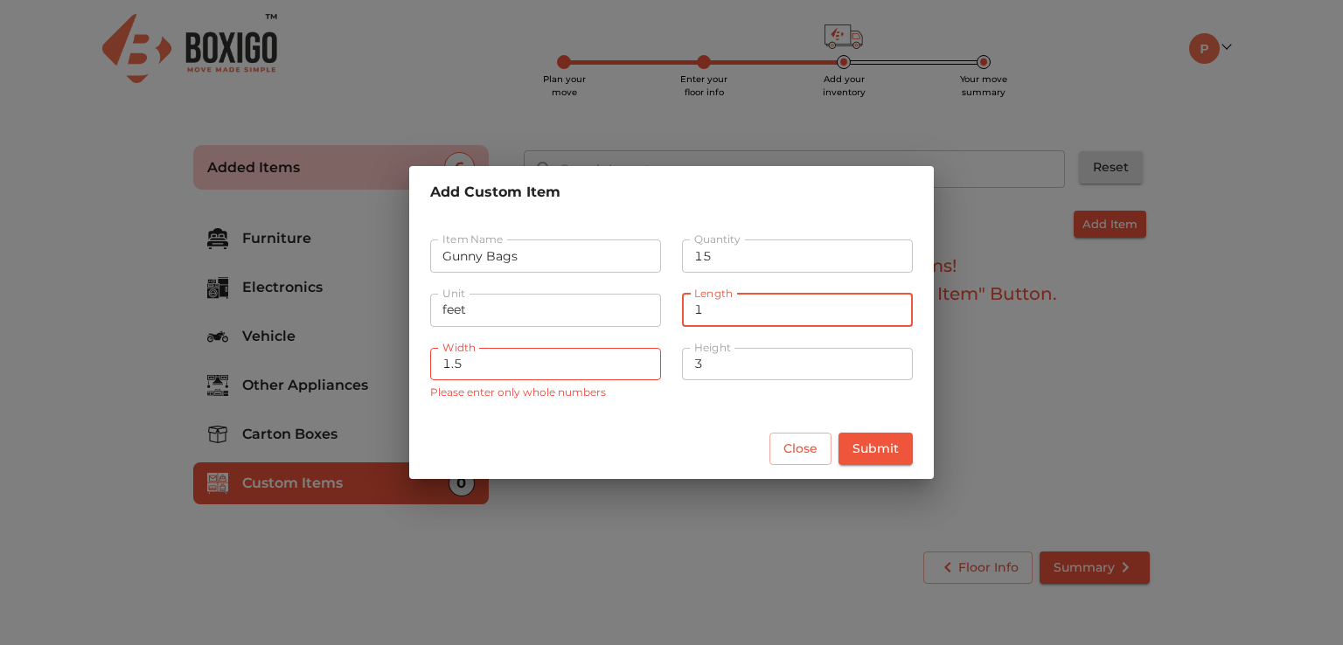
type input "1"
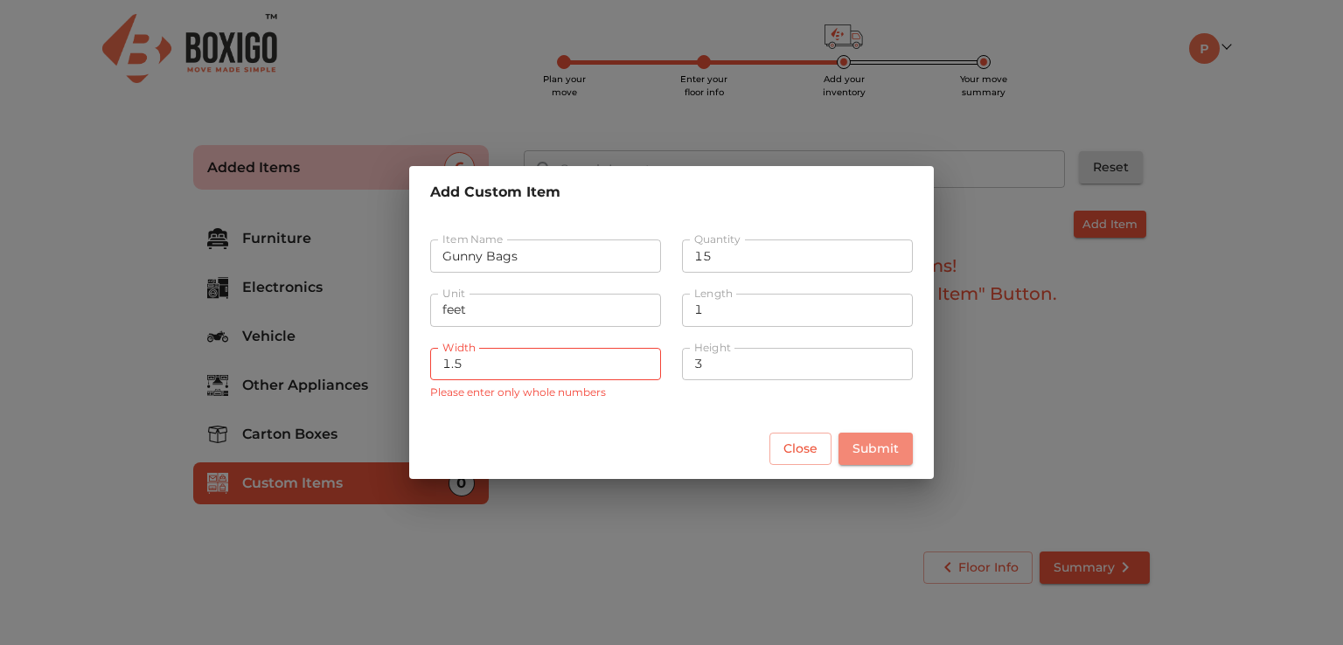
click at [885, 449] on span "Submit" at bounding box center [875, 449] width 46 height 22
drag, startPoint x: 482, startPoint y: 364, endPoint x: 363, endPoint y: 339, distance: 121.4
click at [363, 339] on div "Add Custom Item Item Name Gunny Bags Item Name Quantity 15 Quantity Unit feet U…" at bounding box center [671, 322] width 1343 height 645
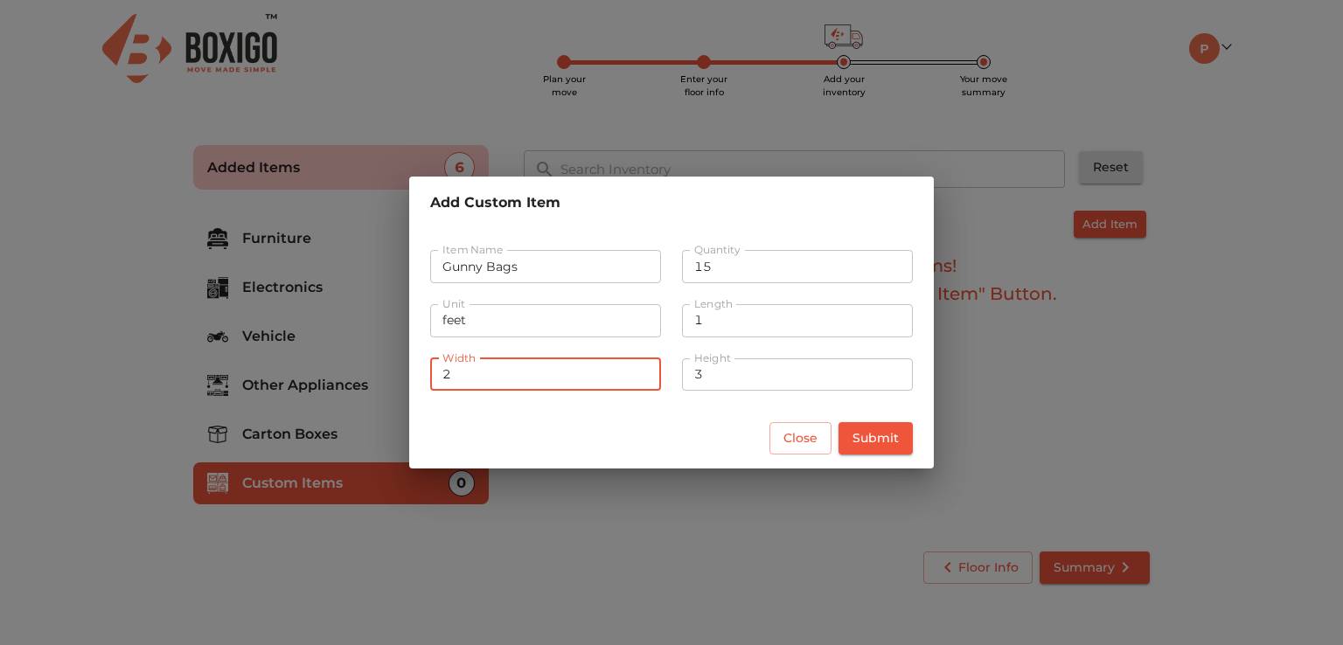
type input "2"
click at [878, 437] on span "Submit" at bounding box center [875, 439] width 46 height 22
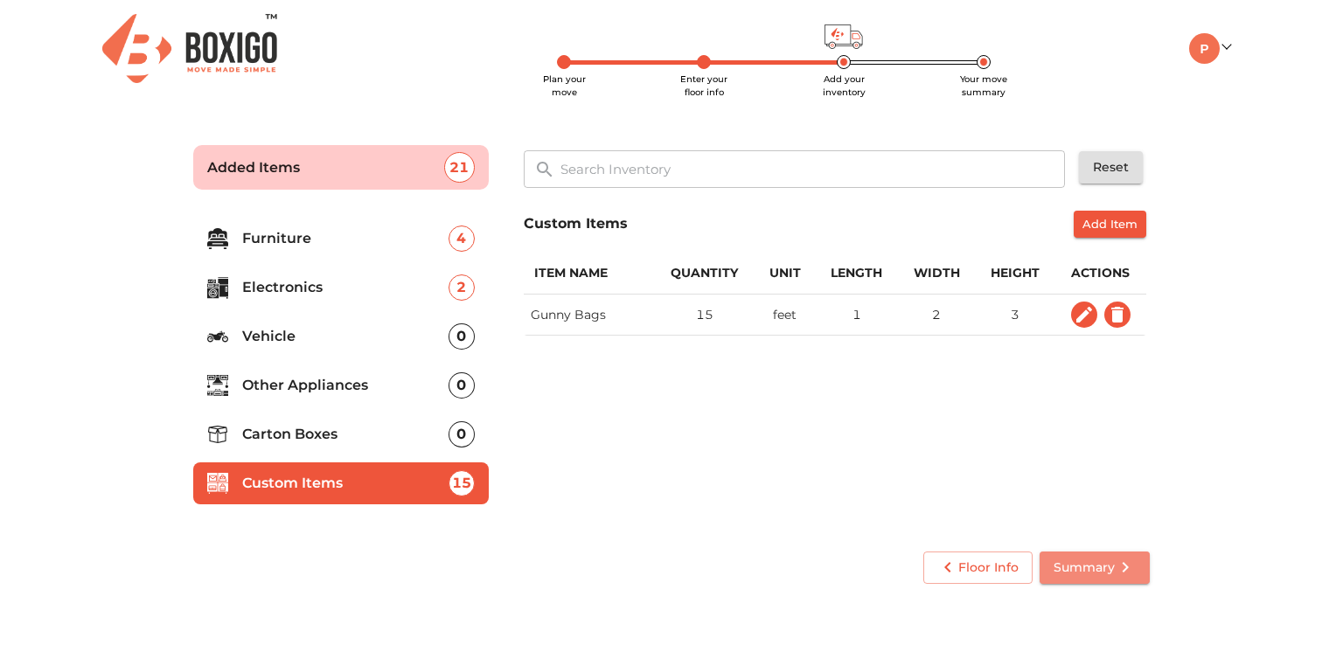
click at [1095, 553] on button "Summary" at bounding box center [1095, 568] width 110 height 32
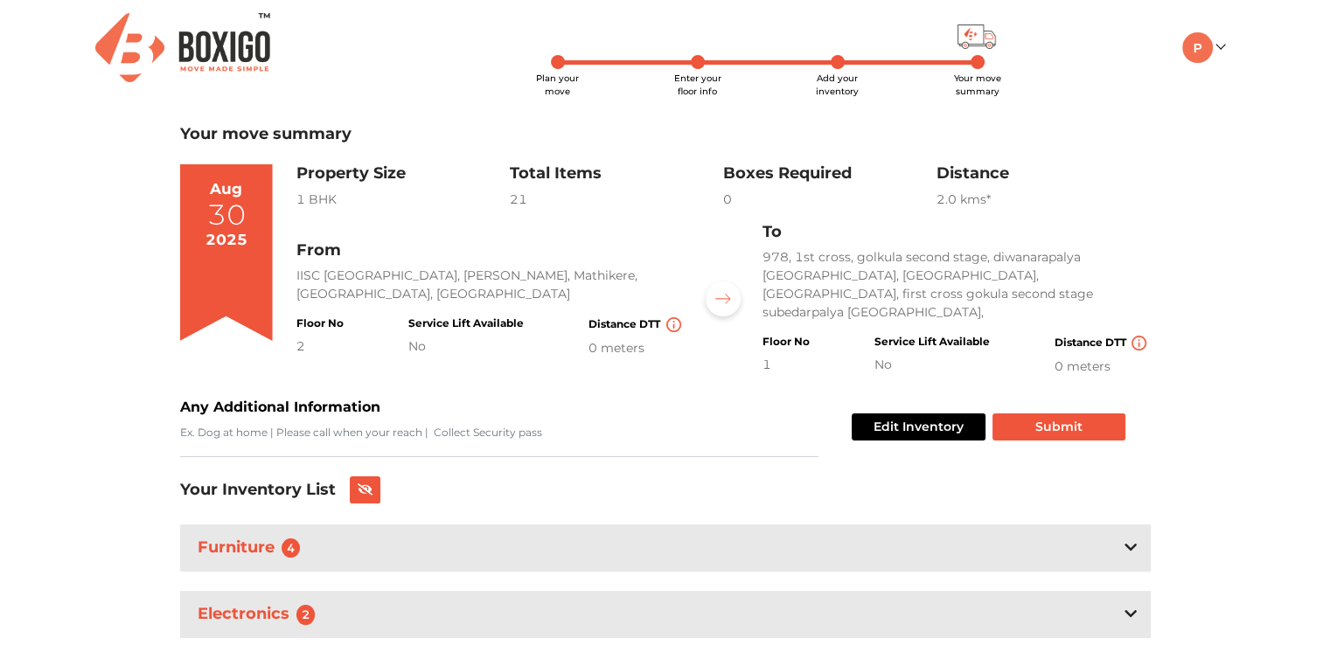
scroll to position [104, 0]
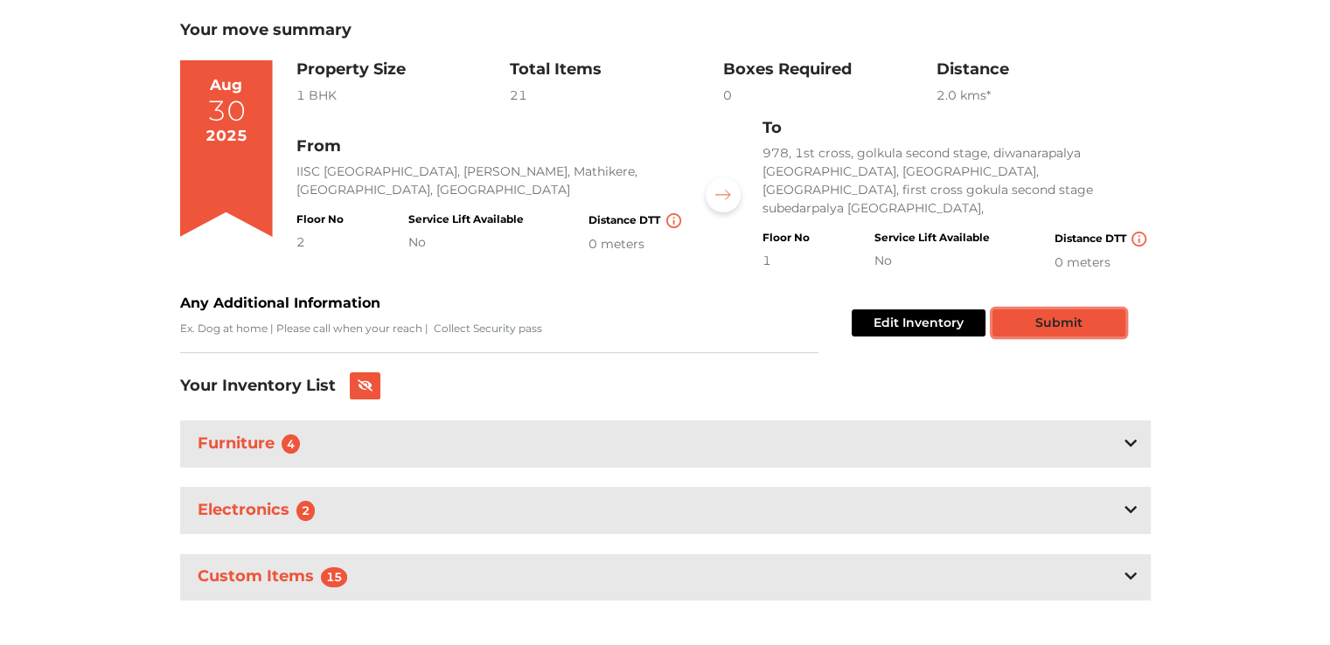
click at [1066, 310] on button "Submit" at bounding box center [1058, 323] width 133 height 27
